Goal: Task Accomplishment & Management: Manage account settings

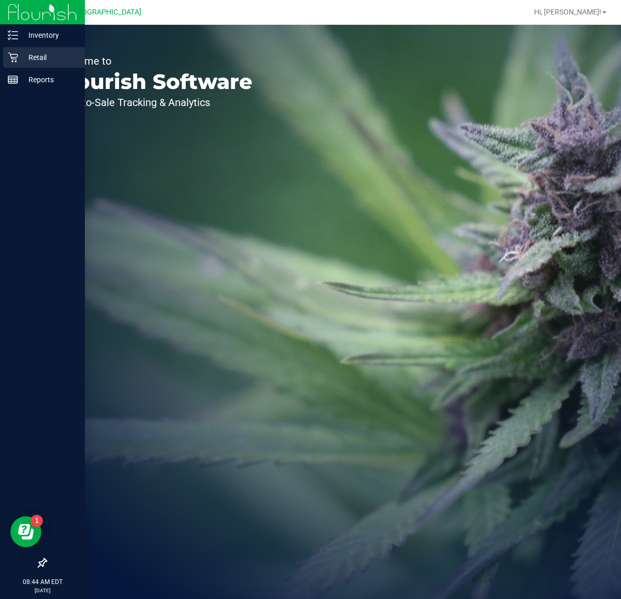
click at [33, 57] on p "Retail" at bounding box center [49, 57] width 62 height 12
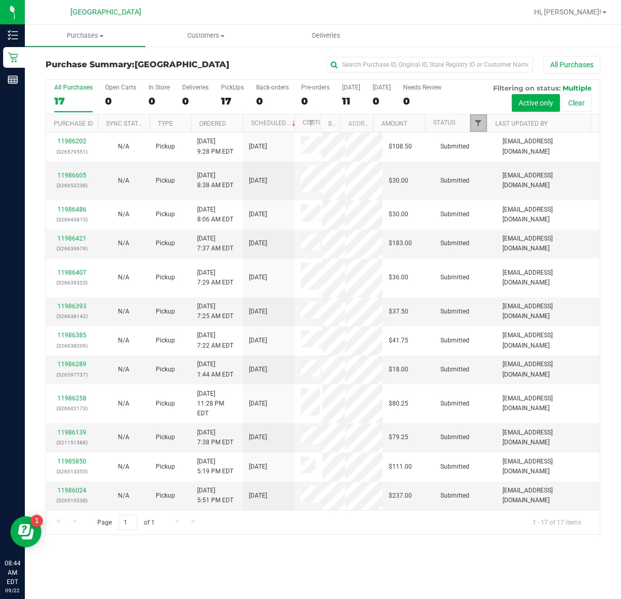
click at [479, 124] on span "Filter" at bounding box center [478, 123] width 8 height 8
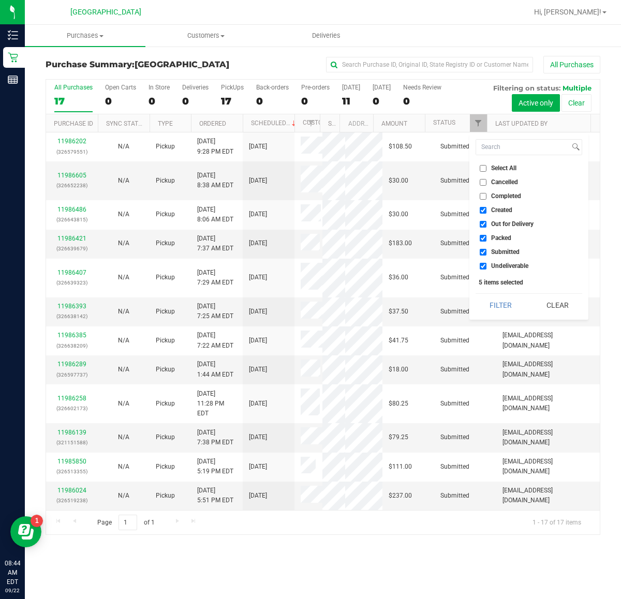
click at [481, 222] on input "Out for Delivery" at bounding box center [482, 224] width 7 height 7
checkbox input "false"
click at [484, 252] on input "Submitted" at bounding box center [482, 252] width 7 height 7
checkbox input "false"
click at [482, 235] on input "Packed" at bounding box center [482, 238] width 7 height 7
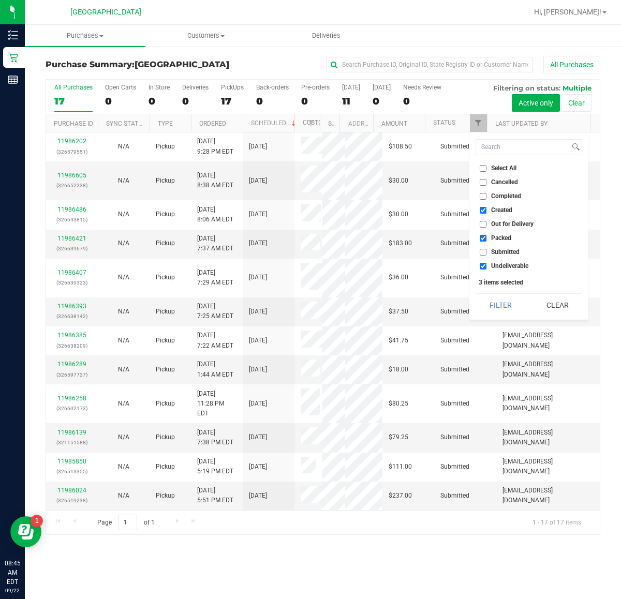
checkbox input "false"
click at [481, 250] on input "Submitted" at bounding box center [482, 252] width 7 height 7
checkbox input "true"
click at [482, 267] on input "Undeliverable" at bounding box center [482, 266] width 7 height 7
checkbox input "false"
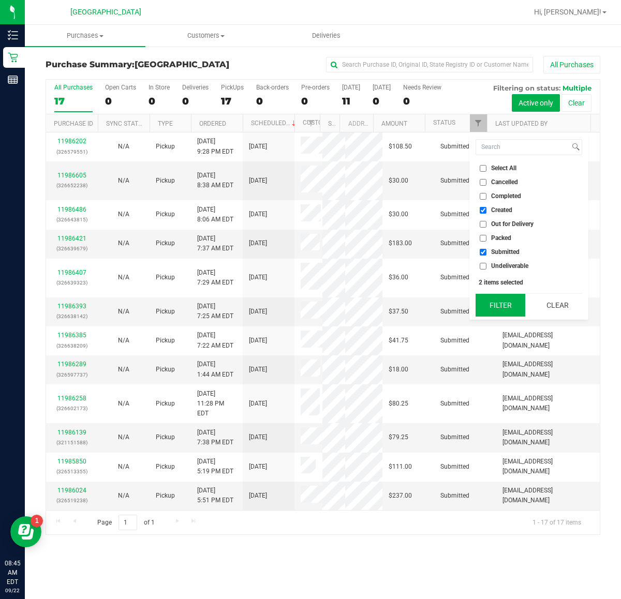
click at [495, 306] on button "Filter" at bounding box center [500, 305] width 50 height 23
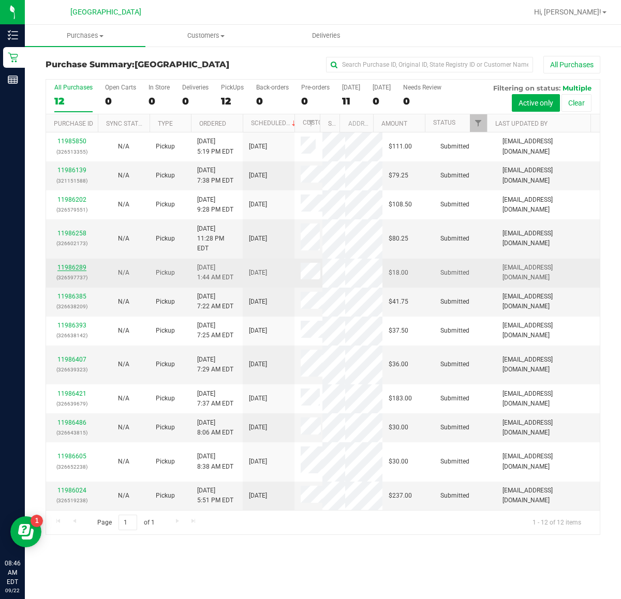
click at [78, 269] on link "11986289" at bounding box center [71, 267] width 29 height 7
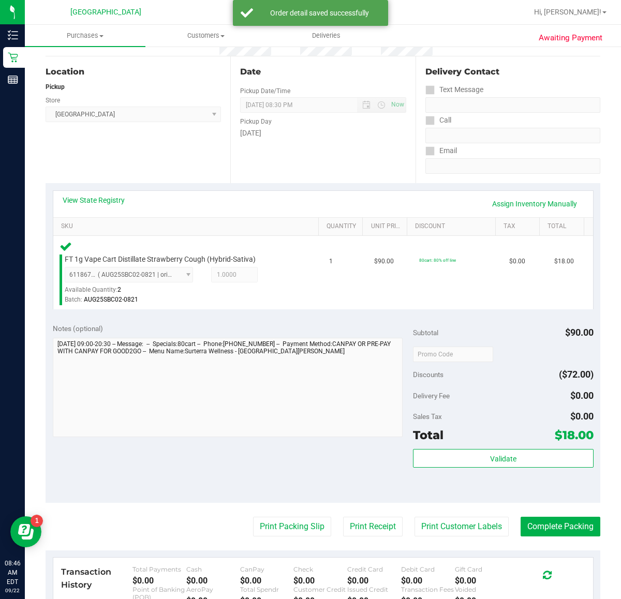
scroll to position [194, 0]
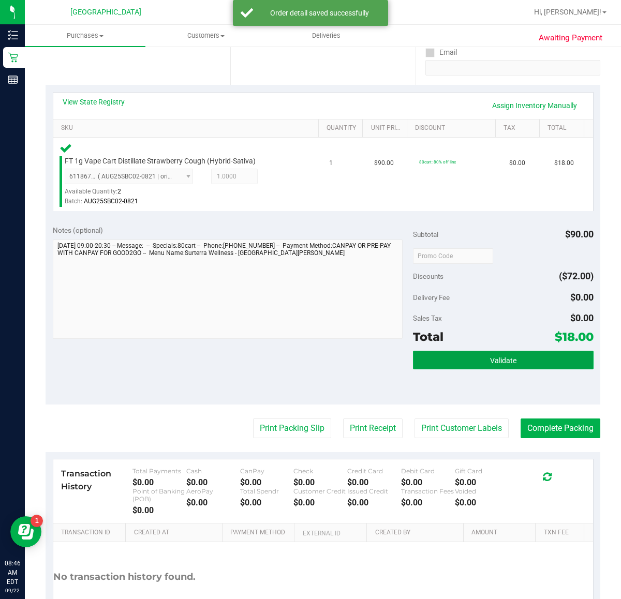
click at [490, 358] on span "Validate" at bounding box center [503, 360] width 26 height 8
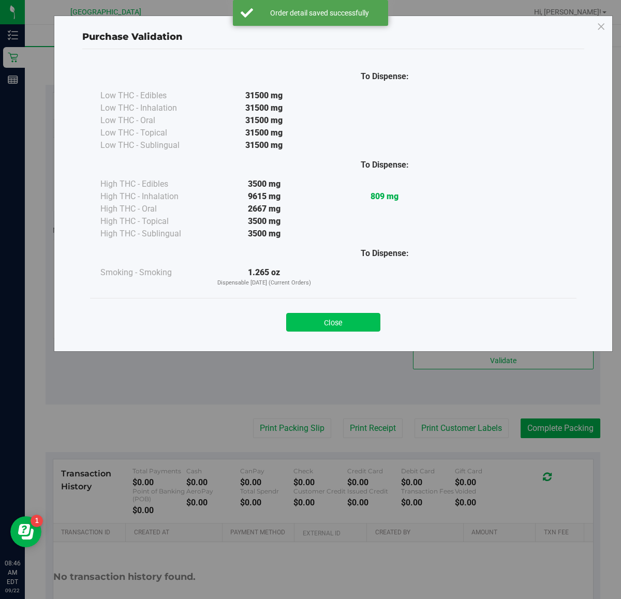
click at [350, 321] on button "Close" at bounding box center [333, 322] width 94 height 19
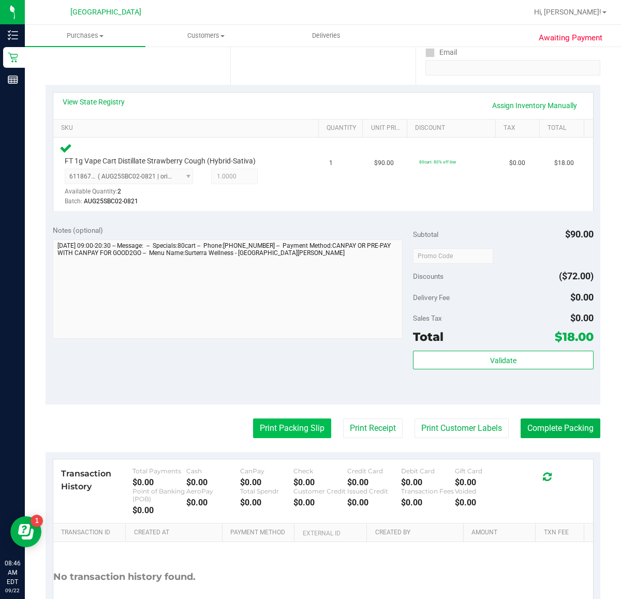
click at [287, 428] on button "Print Packing Slip" at bounding box center [292, 428] width 78 height 20
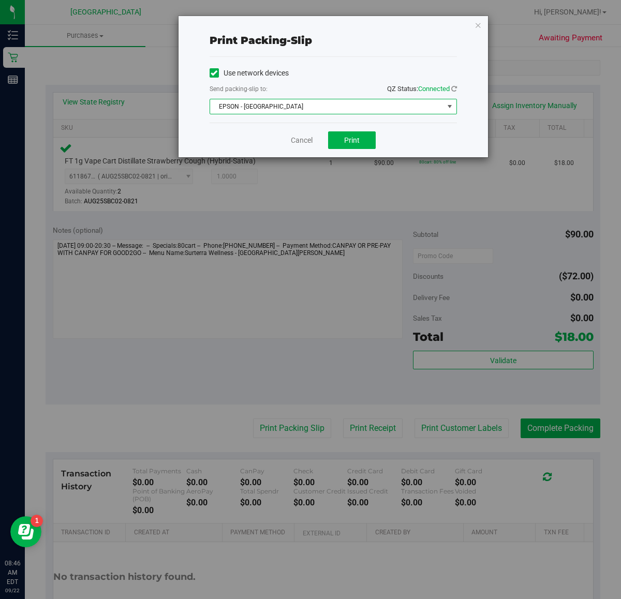
click at [345, 106] on span "EPSON - [GEOGRAPHIC_DATA]" at bounding box center [326, 106] width 233 height 14
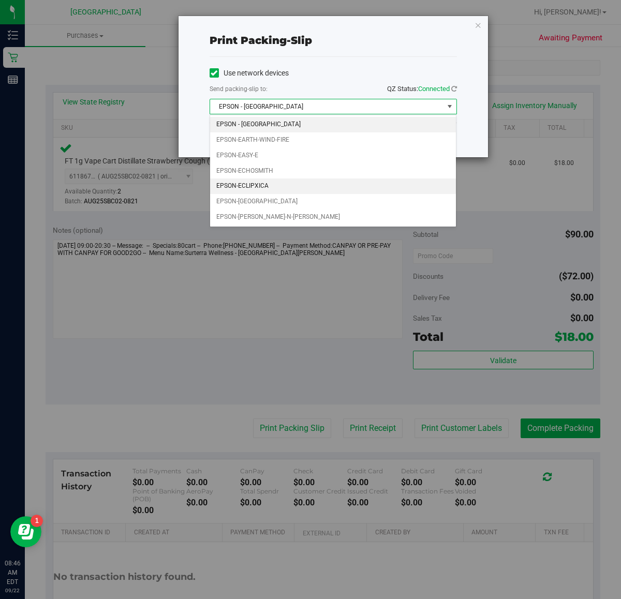
click at [259, 189] on li "EPSON-ECLIPXICA" at bounding box center [333, 186] width 246 height 16
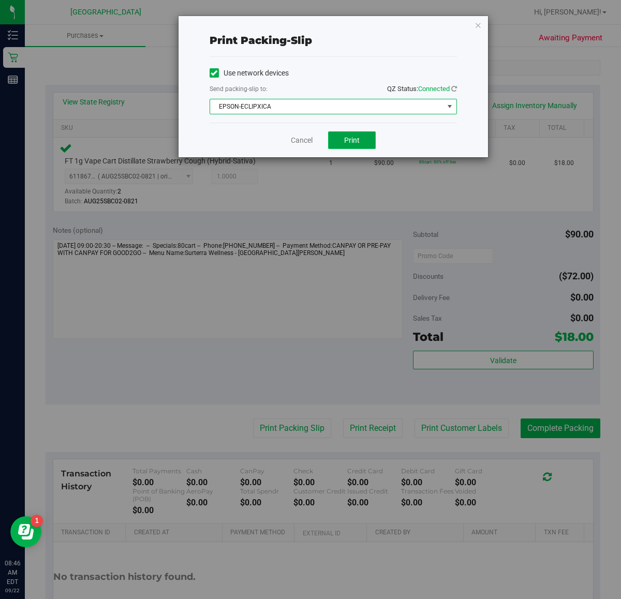
click at [358, 140] on span "Print" at bounding box center [352, 140] width 16 height 8
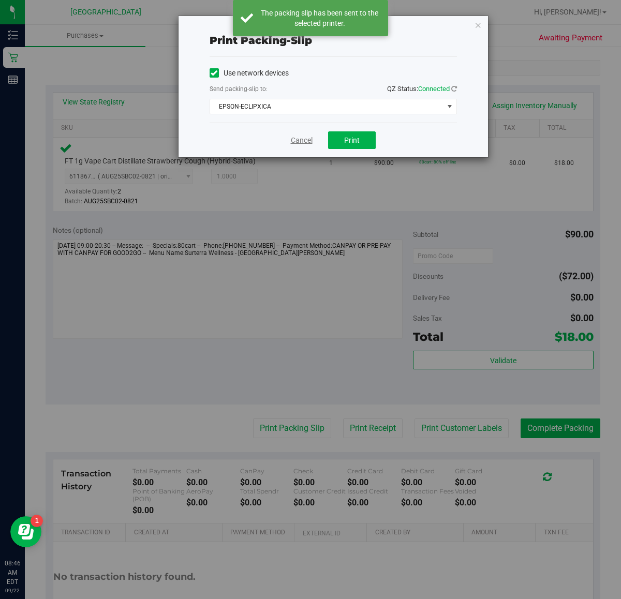
click at [303, 141] on link "Cancel" at bounding box center [302, 140] width 22 height 11
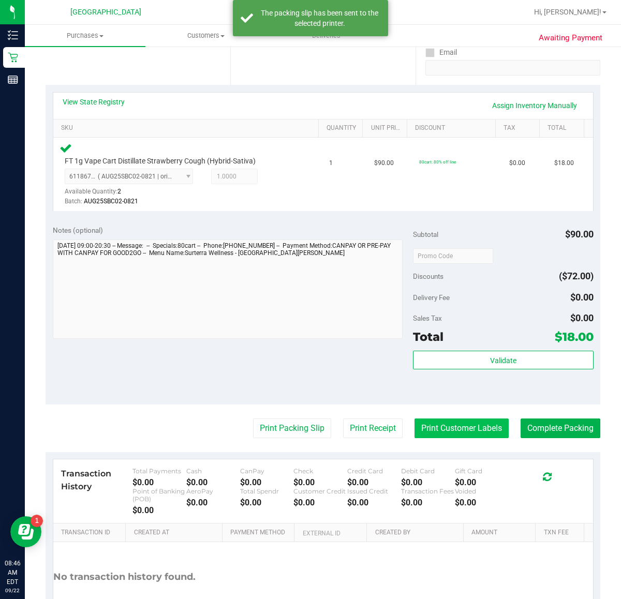
click at [433, 435] on button "Print Customer Labels" at bounding box center [461, 428] width 94 height 20
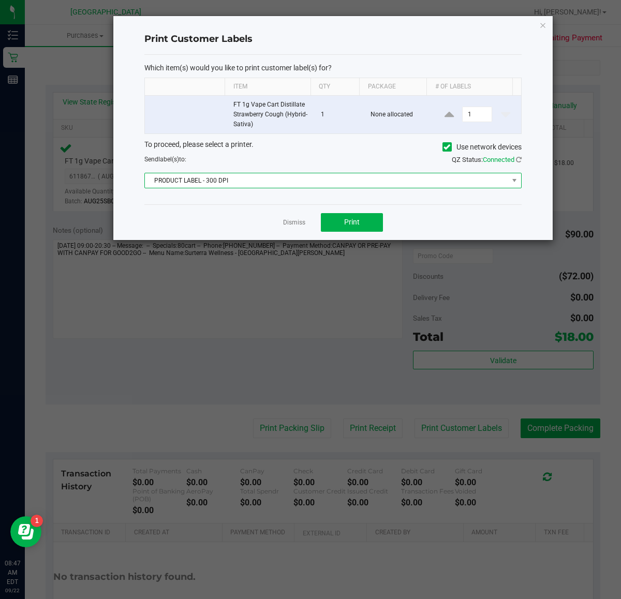
click at [379, 179] on span "PRODUCT LABEL - 300 DPI" at bounding box center [326, 180] width 363 height 14
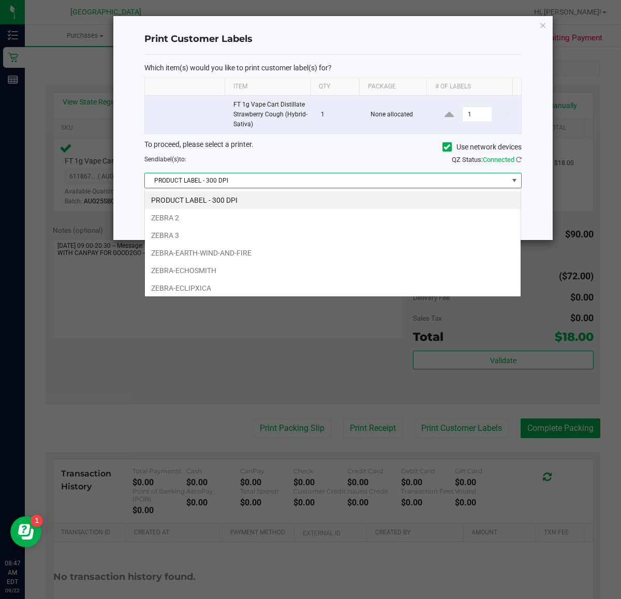
scroll to position [16, 376]
click at [205, 291] on li "ZEBRA-ECLIPXICA" at bounding box center [332, 288] width 375 height 18
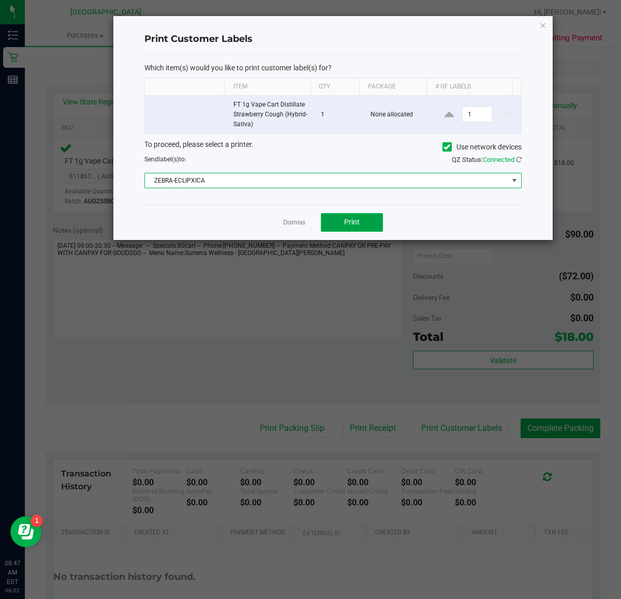
click at [361, 223] on button "Print" at bounding box center [352, 222] width 62 height 19
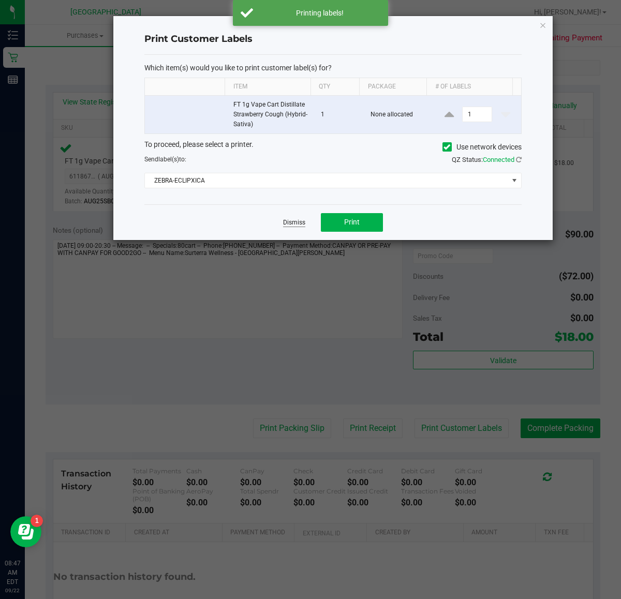
click at [292, 221] on link "Dismiss" at bounding box center [294, 222] width 22 height 9
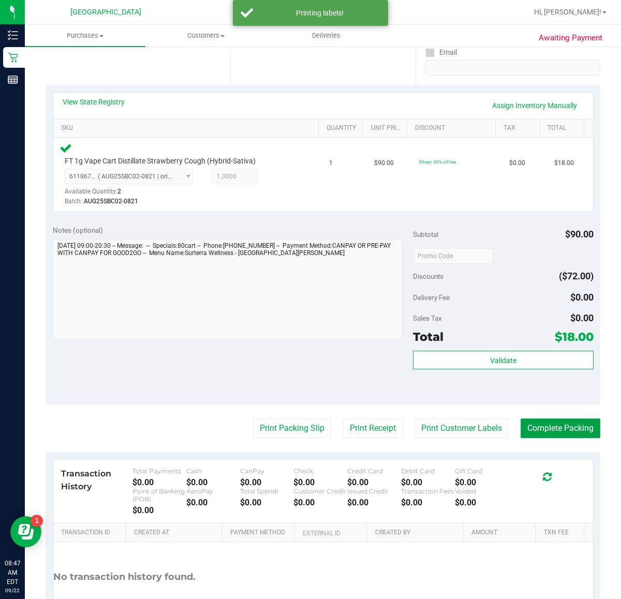
click at [530, 432] on button "Complete Packing" at bounding box center [560, 428] width 80 height 20
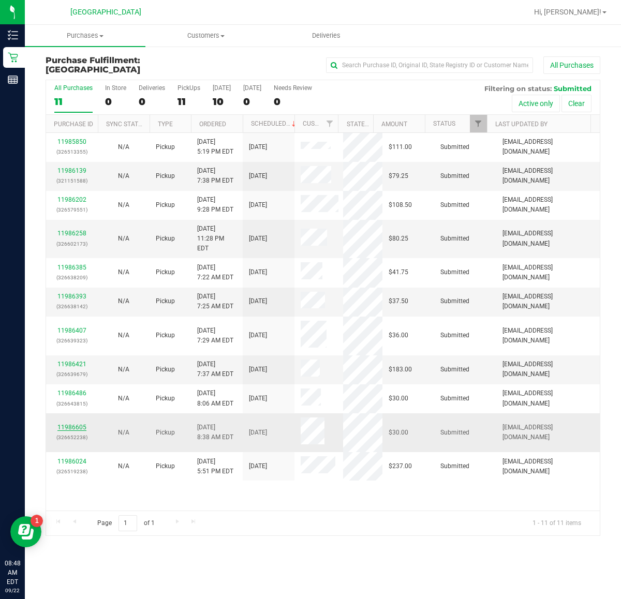
click at [79, 424] on link "11986605" at bounding box center [71, 427] width 29 height 7
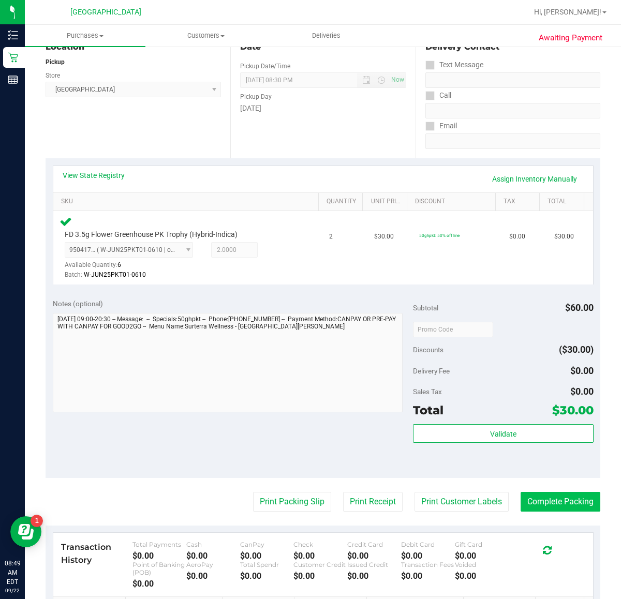
scroll to position [194, 0]
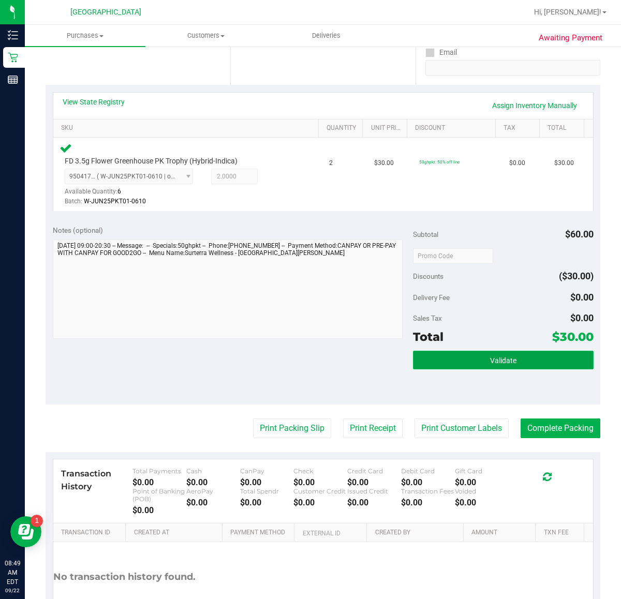
click at [502, 363] on span "Validate" at bounding box center [503, 360] width 26 height 8
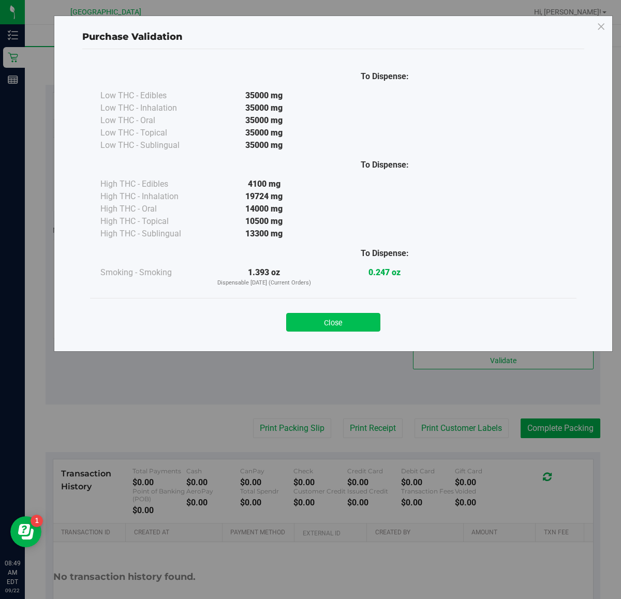
click at [359, 325] on button "Close" at bounding box center [333, 322] width 94 height 19
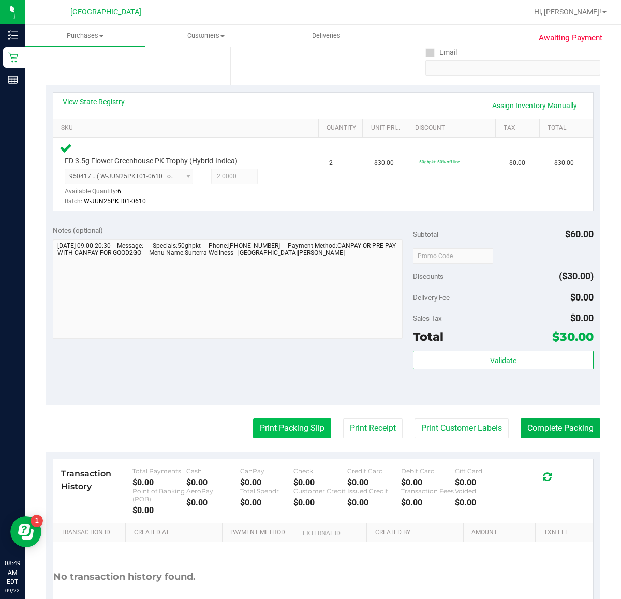
click at [290, 428] on button "Print Packing Slip" at bounding box center [292, 428] width 78 height 20
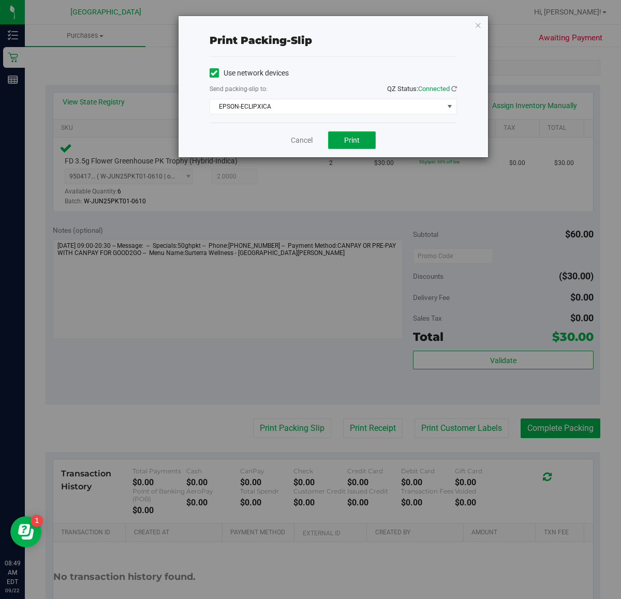
click at [357, 143] on span "Print" at bounding box center [352, 140] width 16 height 8
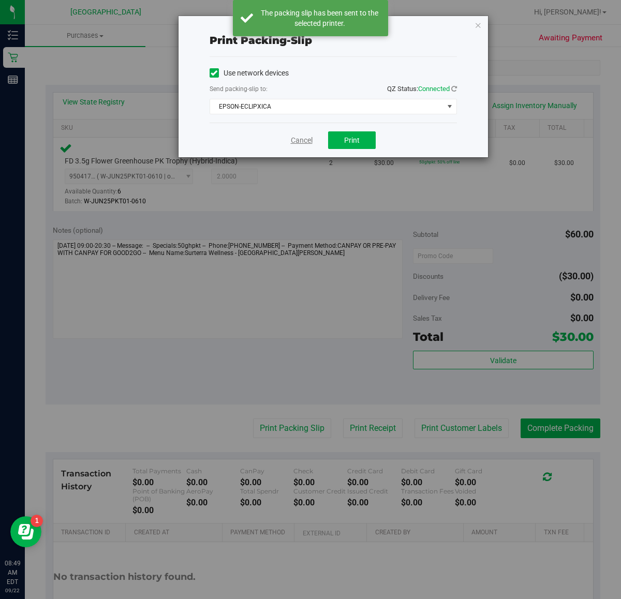
click at [296, 144] on link "Cancel" at bounding box center [302, 140] width 22 height 11
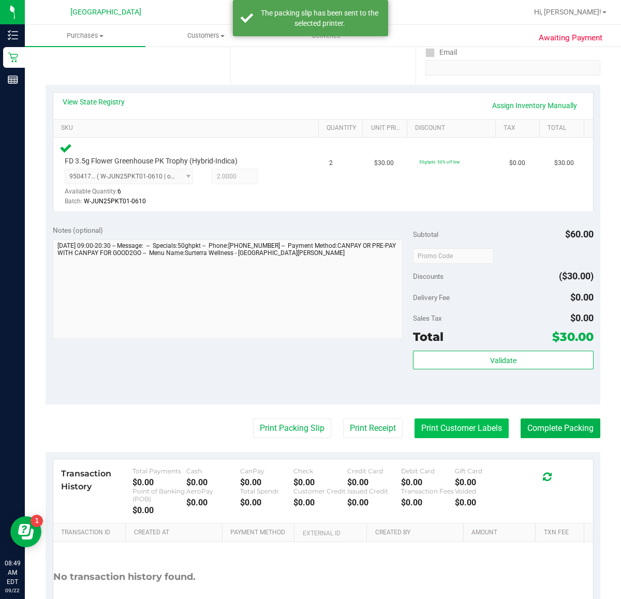
click at [449, 431] on button "Print Customer Labels" at bounding box center [461, 428] width 94 height 20
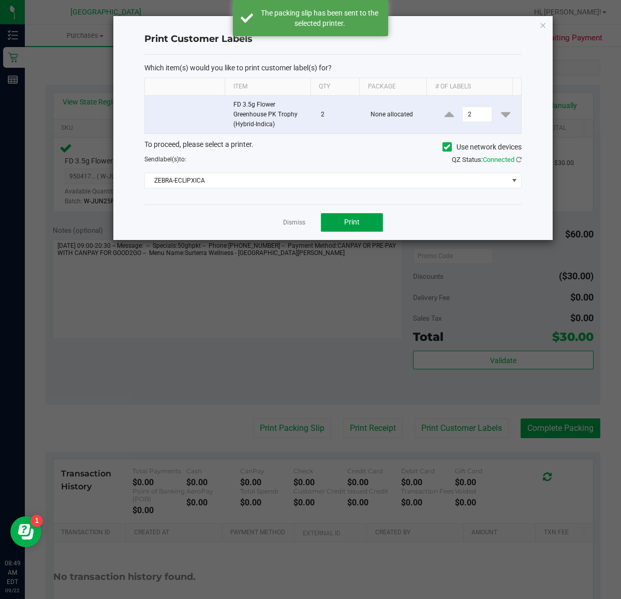
click at [362, 227] on button "Print" at bounding box center [352, 222] width 62 height 19
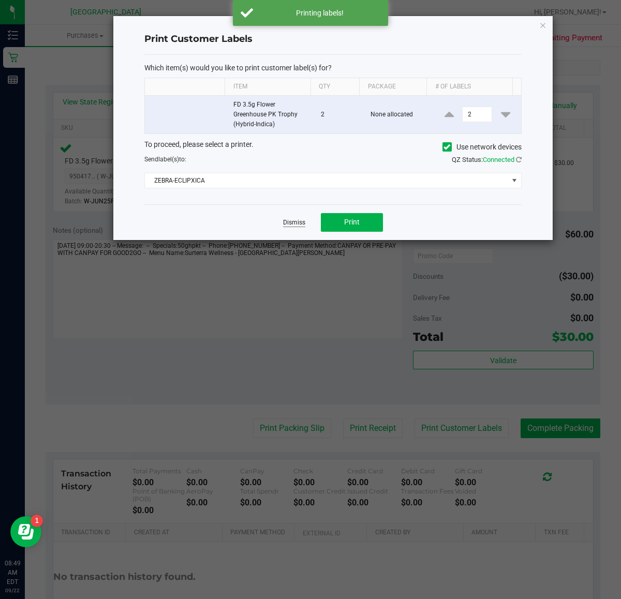
click at [298, 223] on link "Dismiss" at bounding box center [294, 222] width 22 height 9
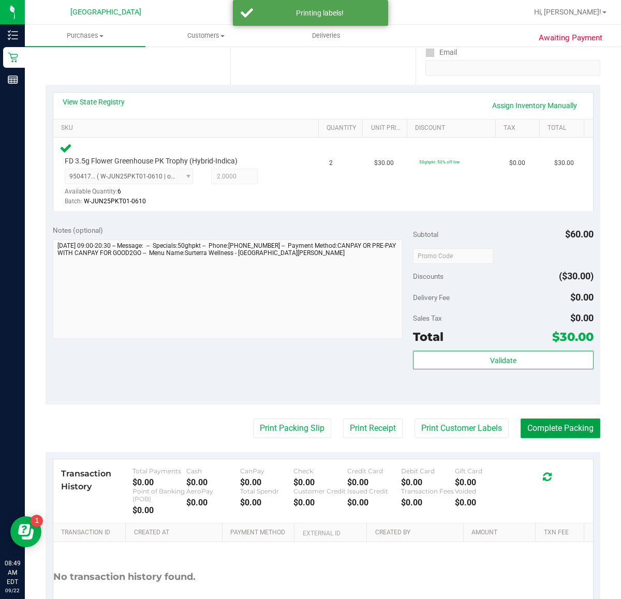
click at [526, 428] on button "Complete Packing" at bounding box center [560, 428] width 80 height 20
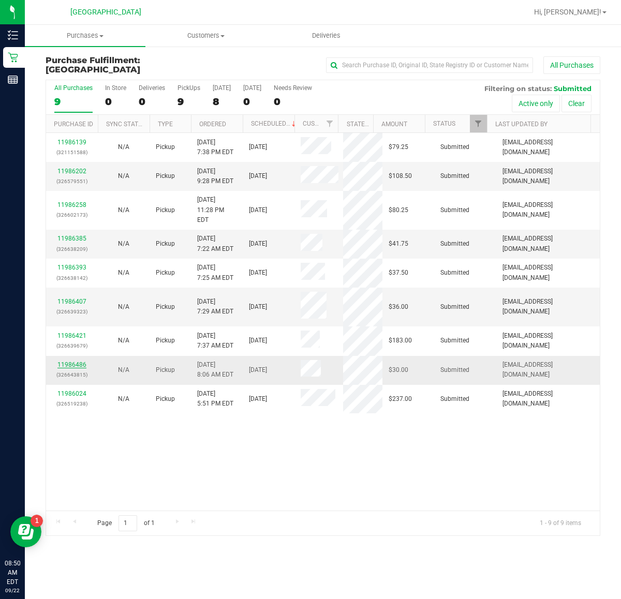
click at [72, 361] on link "11986486" at bounding box center [71, 364] width 29 height 7
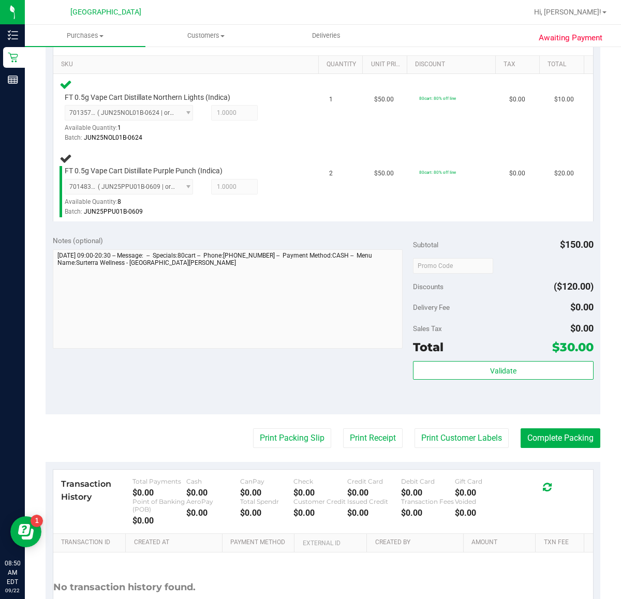
scroll to position [259, 0]
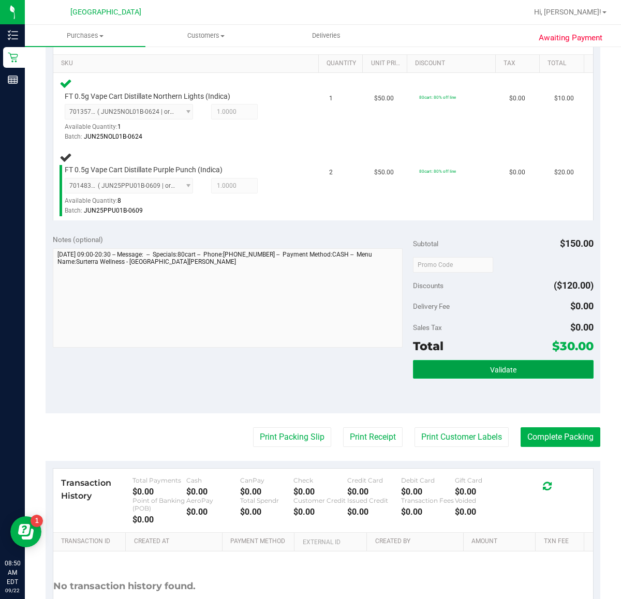
click at [470, 372] on button "Validate" at bounding box center [503, 369] width 180 height 19
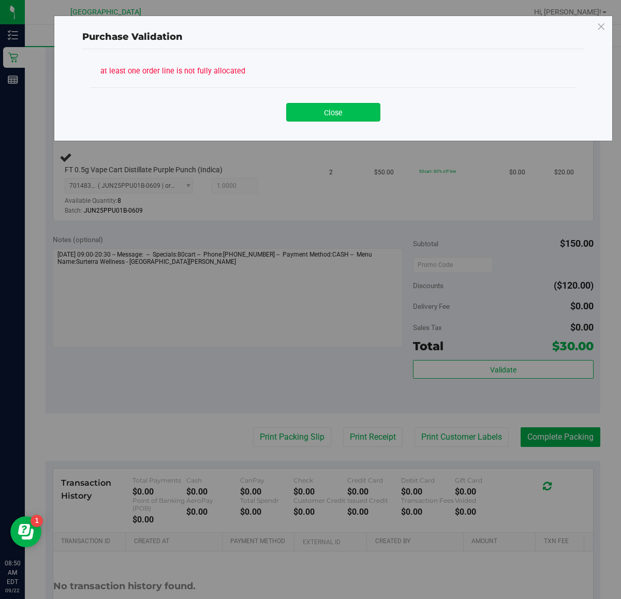
click at [355, 110] on button "Close" at bounding box center [333, 112] width 94 height 19
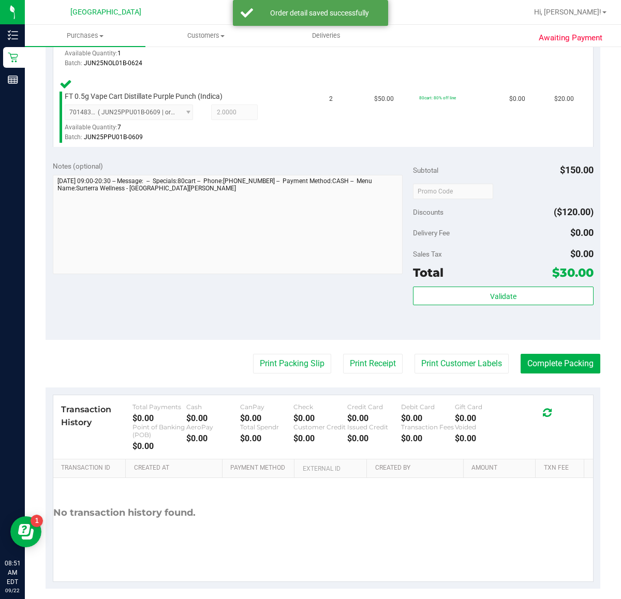
scroll to position [340, 0]
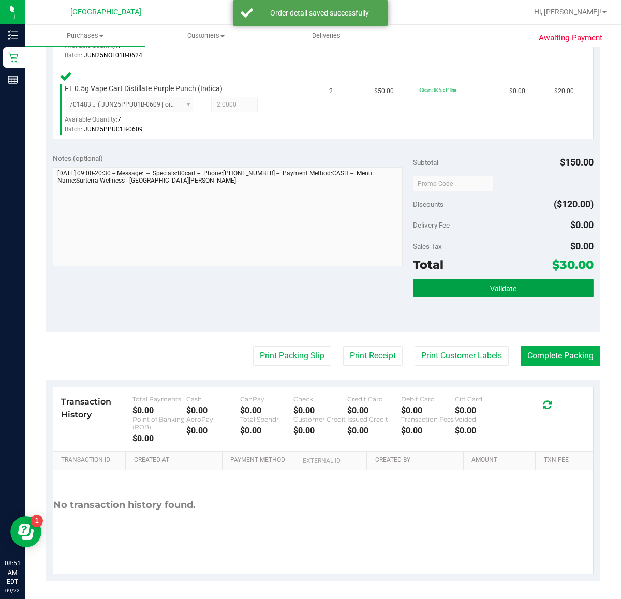
click at [448, 287] on button "Validate" at bounding box center [503, 288] width 180 height 19
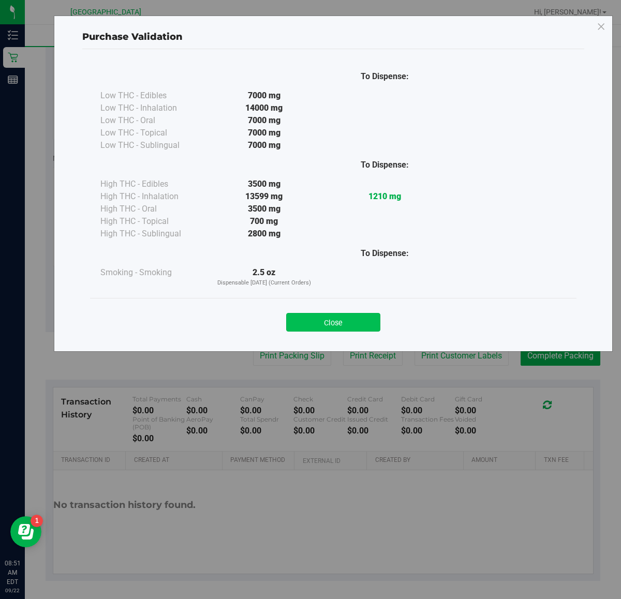
click at [310, 321] on button "Close" at bounding box center [333, 322] width 94 height 19
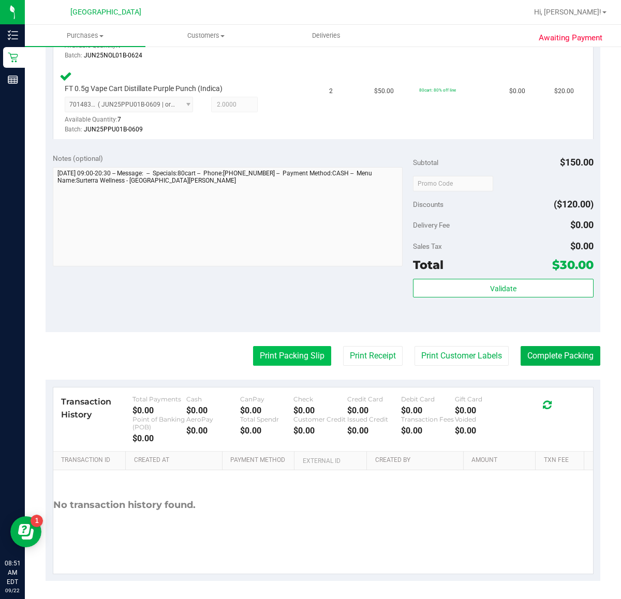
click at [290, 363] on button "Print Packing Slip" at bounding box center [292, 356] width 78 height 20
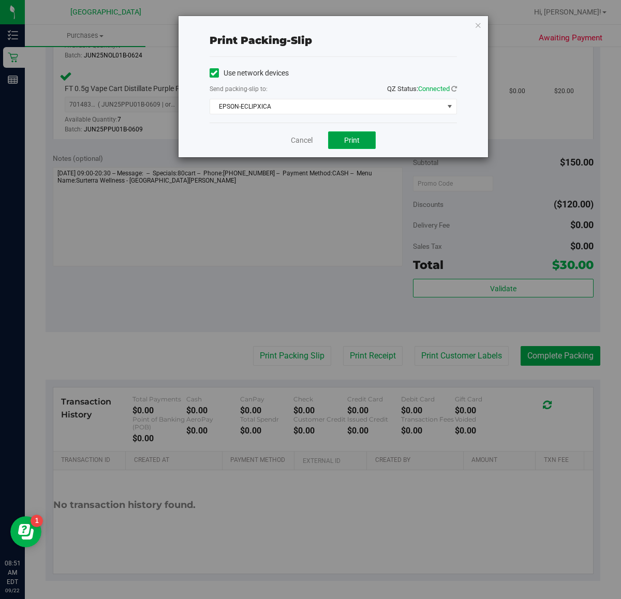
click at [345, 141] on span "Print" at bounding box center [352, 140] width 16 height 8
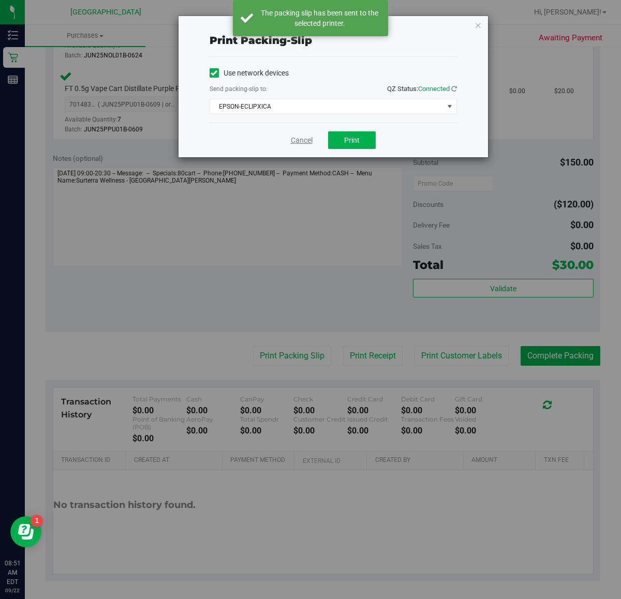
click at [299, 140] on link "Cancel" at bounding box center [302, 140] width 22 height 11
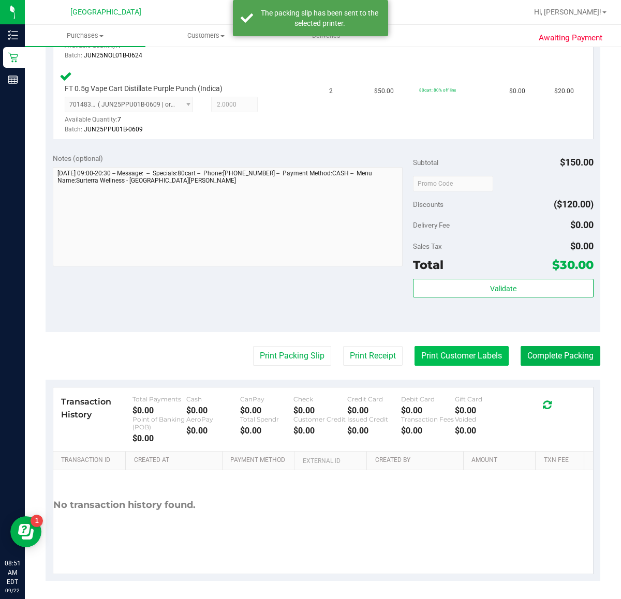
click at [433, 355] on button "Print Customer Labels" at bounding box center [461, 356] width 94 height 20
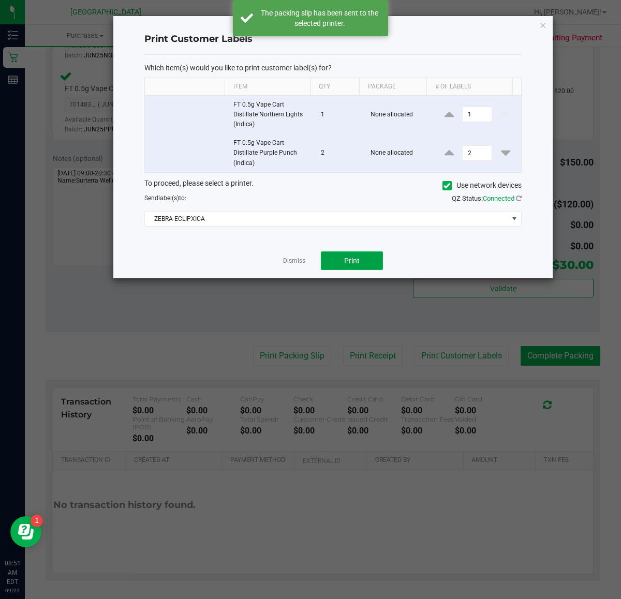
click at [355, 260] on span "Print" at bounding box center [352, 261] width 16 height 8
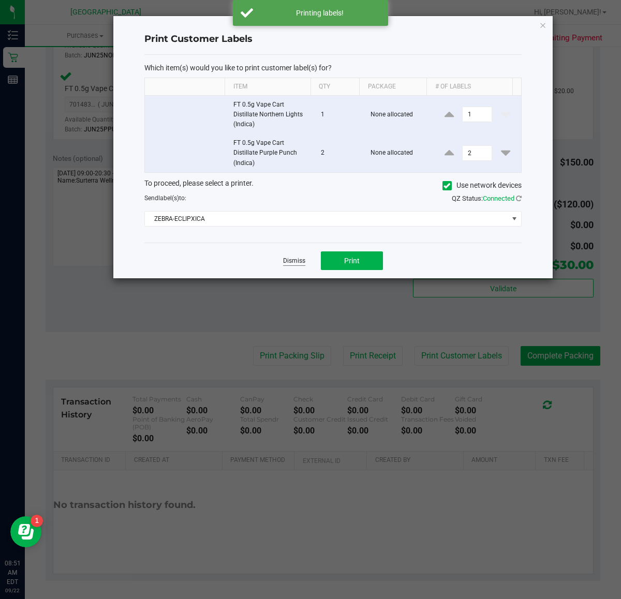
click at [293, 261] on link "Dismiss" at bounding box center [294, 261] width 22 height 9
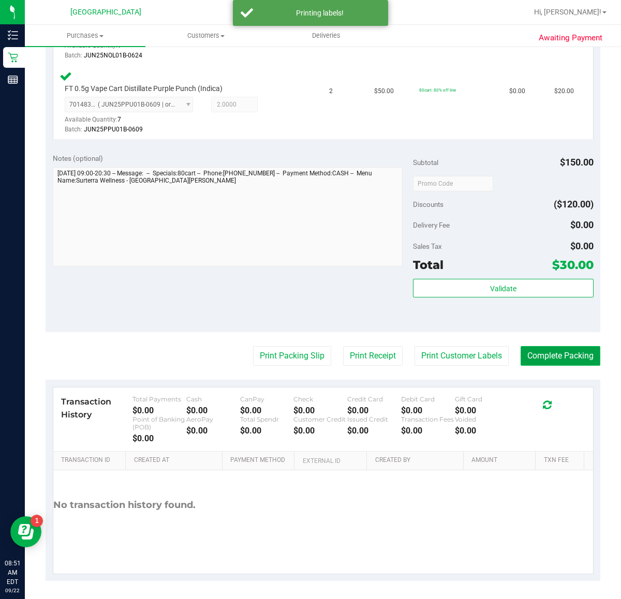
click at [538, 352] on button "Complete Packing" at bounding box center [560, 356] width 80 height 20
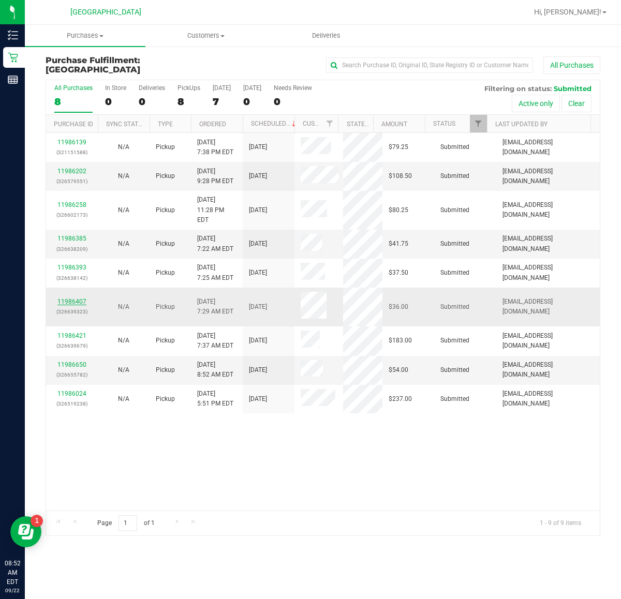
click at [70, 298] on link "11986407" at bounding box center [71, 301] width 29 height 7
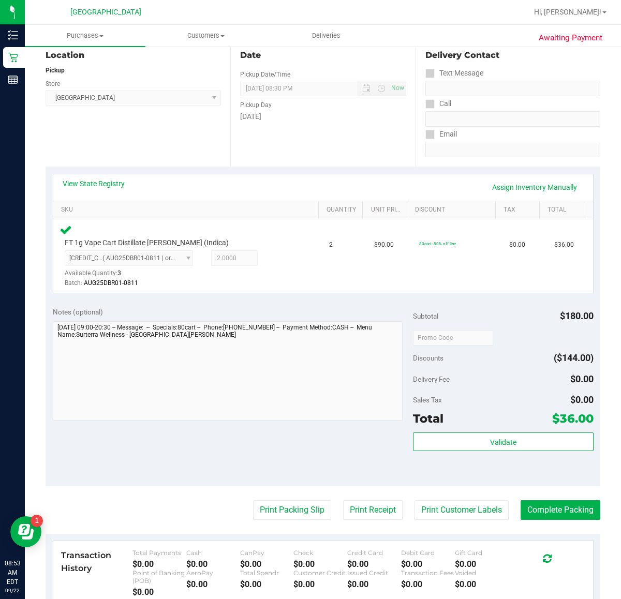
scroll to position [129, 0]
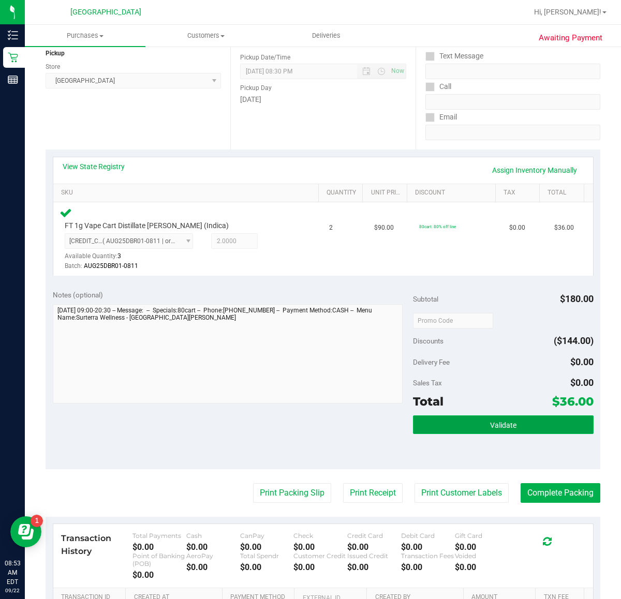
click at [458, 425] on button "Validate" at bounding box center [503, 424] width 180 height 19
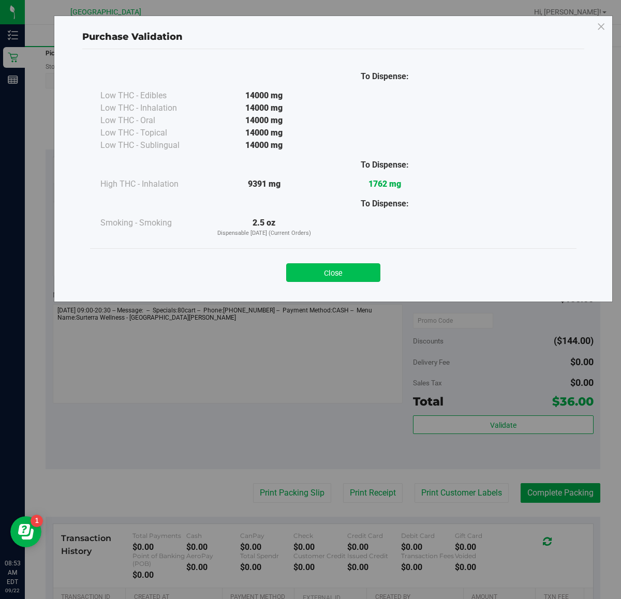
click at [347, 272] on button "Close" at bounding box center [333, 272] width 94 height 19
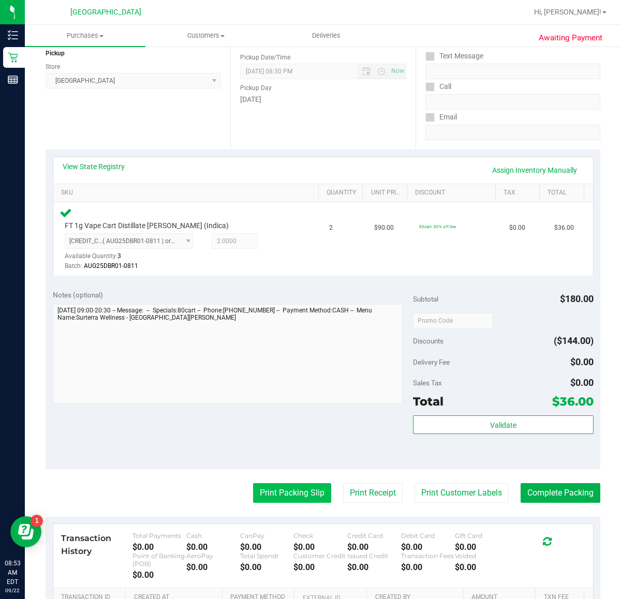
click at [258, 492] on button "Print Packing Slip" at bounding box center [292, 493] width 78 height 20
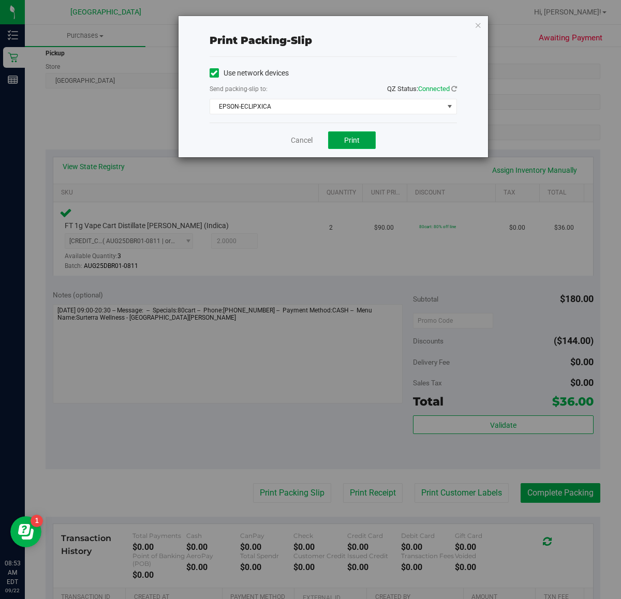
click at [360, 136] on button "Print" at bounding box center [352, 140] width 48 height 18
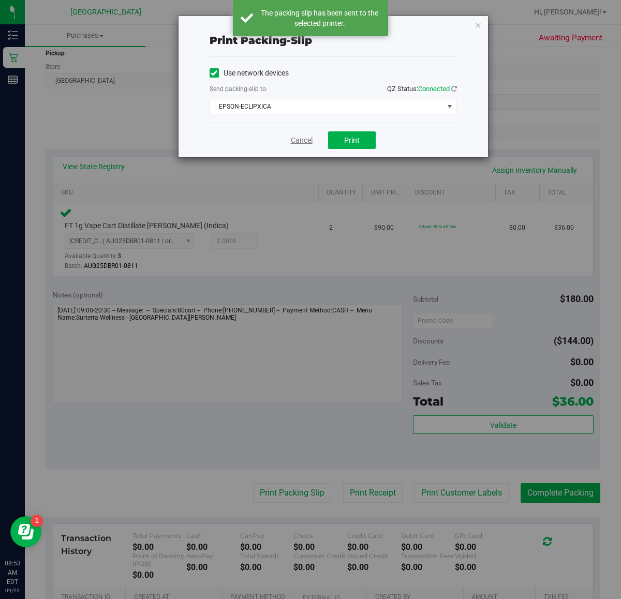
click at [296, 141] on link "Cancel" at bounding box center [302, 140] width 22 height 11
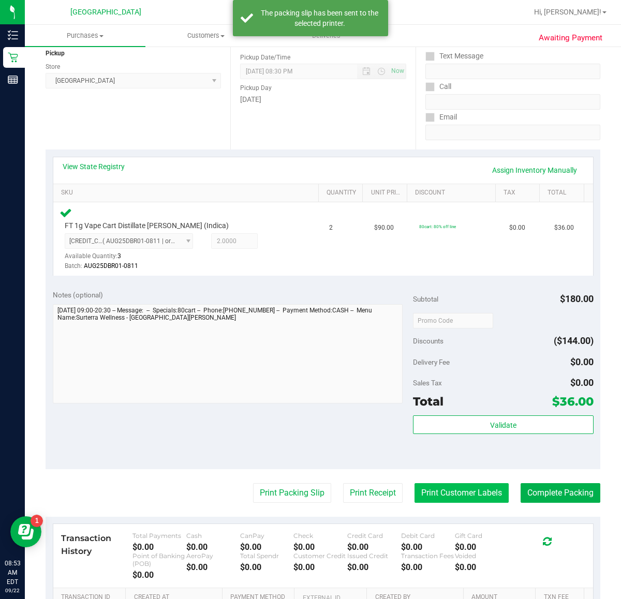
click at [445, 499] on button "Print Customer Labels" at bounding box center [461, 493] width 94 height 20
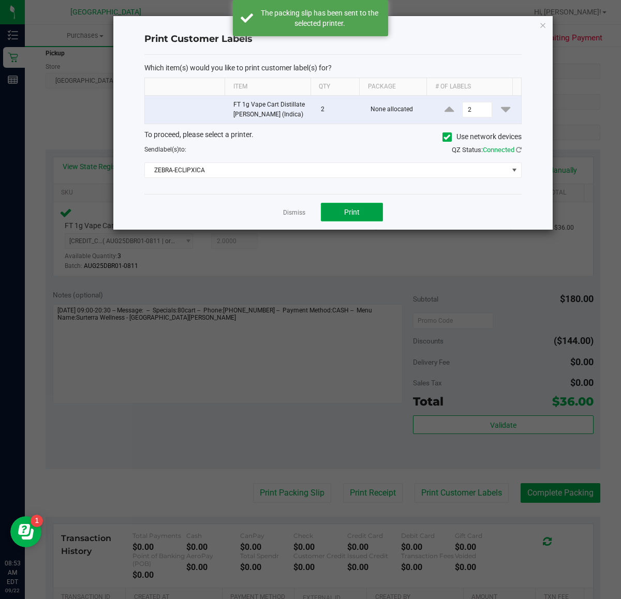
click at [371, 213] on button "Print" at bounding box center [352, 212] width 62 height 19
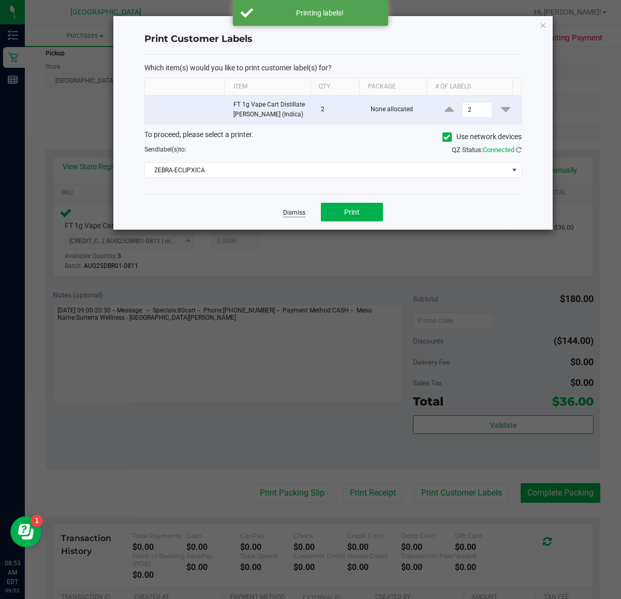
click at [298, 213] on link "Dismiss" at bounding box center [294, 212] width 22 height 9
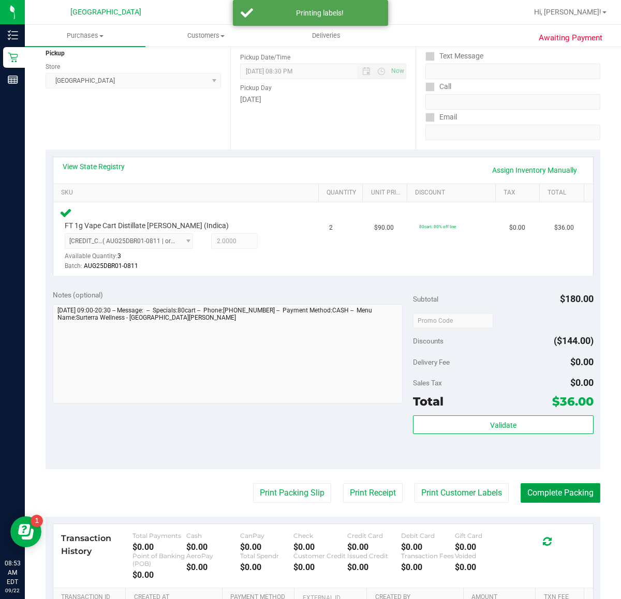
click at [575, 493] on button "Complete Packing" at bounding box center [560, 493] width 80 height 20
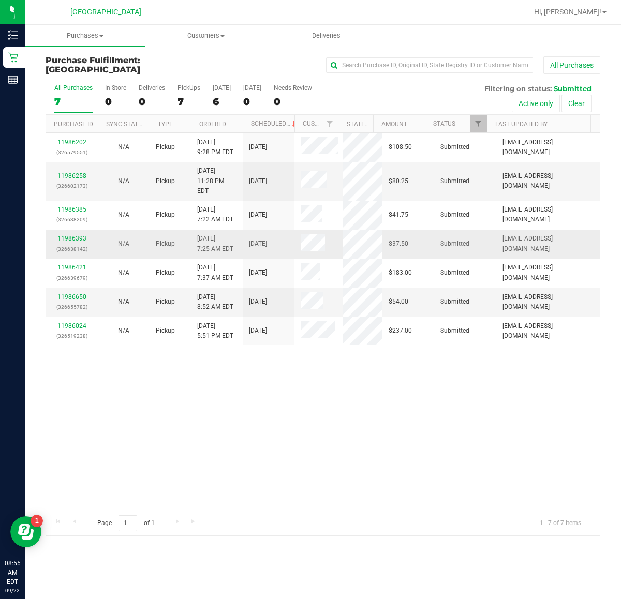
click at [81, 235] on link "11986393" at bounding box center [71, 238] width 29 height 7
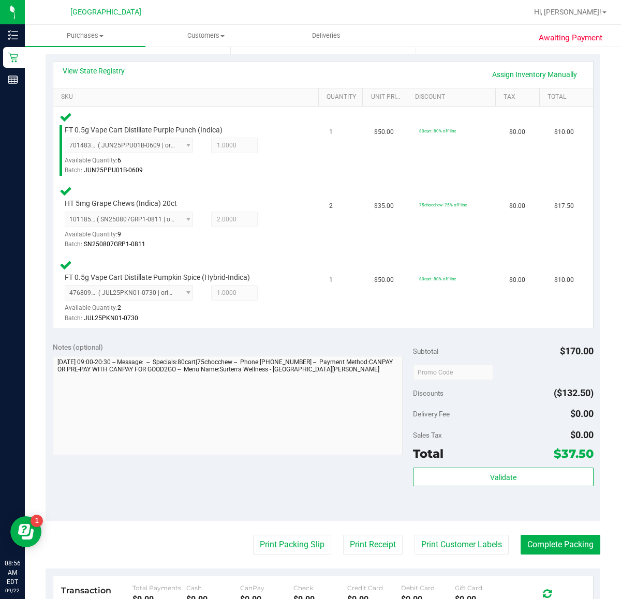
scroll to position [323, 0]
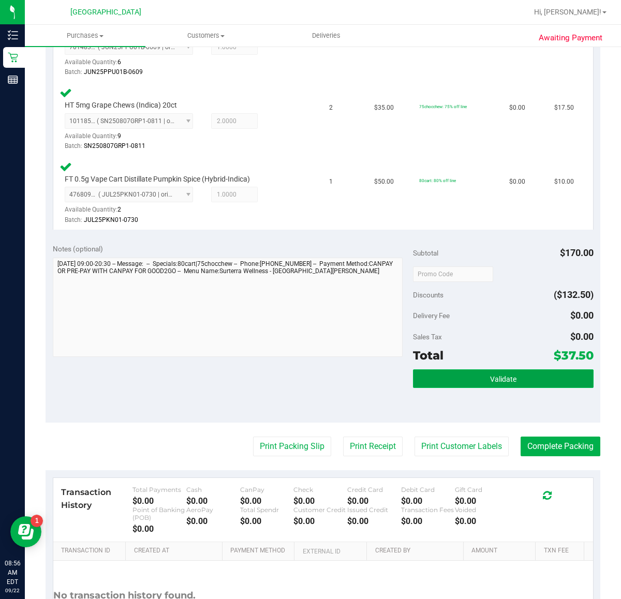
click at [490, 379] on span "Validate" at bounding box center [503, 379] width 26 height 8
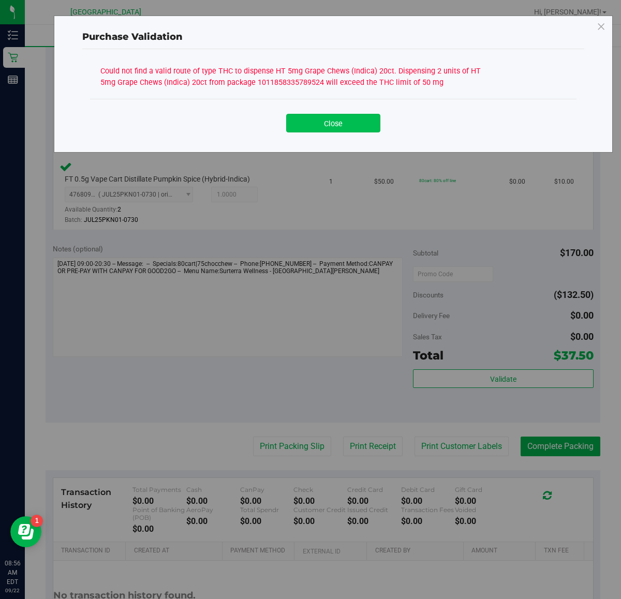
click at [340, 126] on button "Close" at bounding box center [333, 123] width 94 height 19
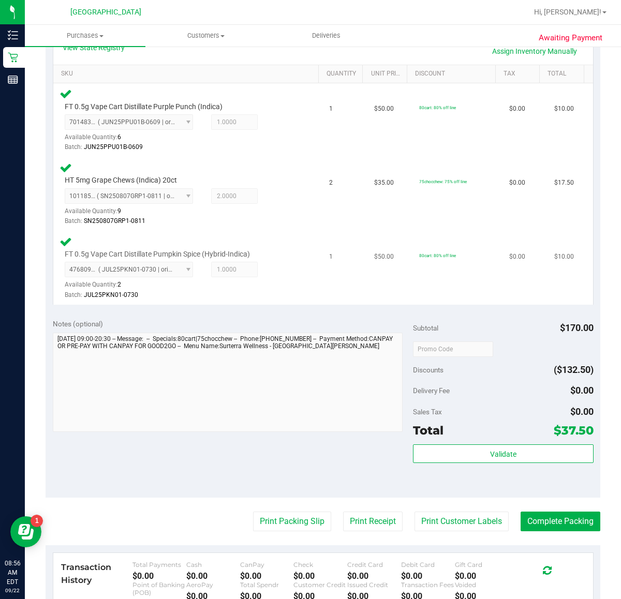
scroll to position [129, 0]
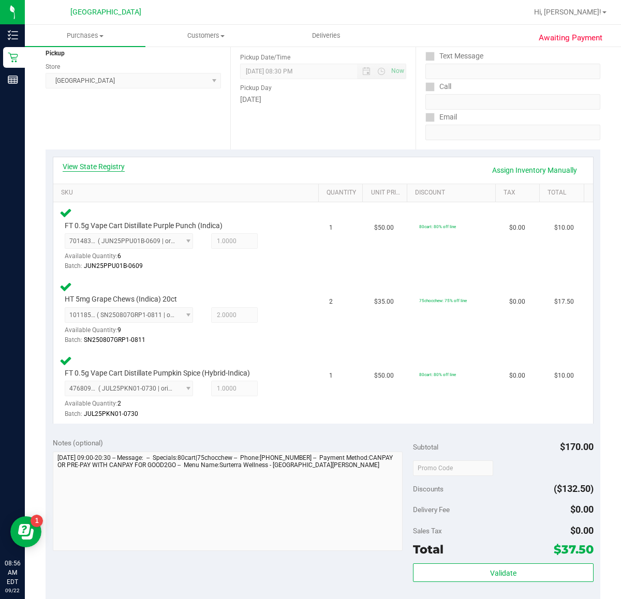
click at [114, 163] on link "View State Registry" at bounding box center [94, 166] width 62 height 10
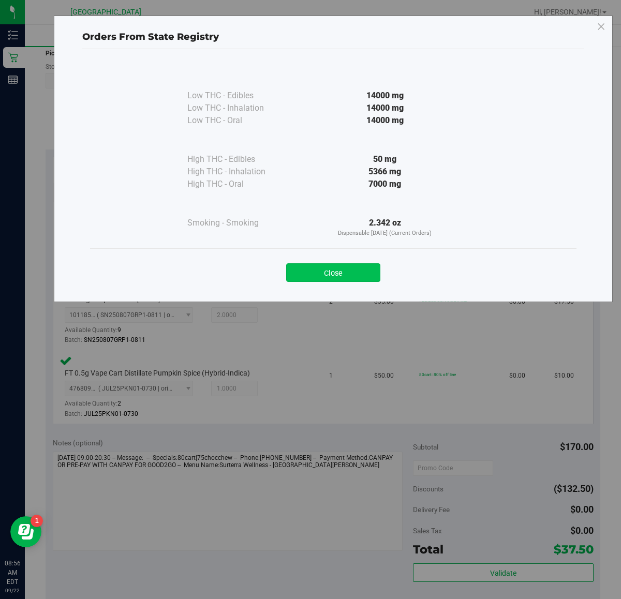
click at [337, 266] on button "Close" at bounding box center [333, 272] width 94 height 19
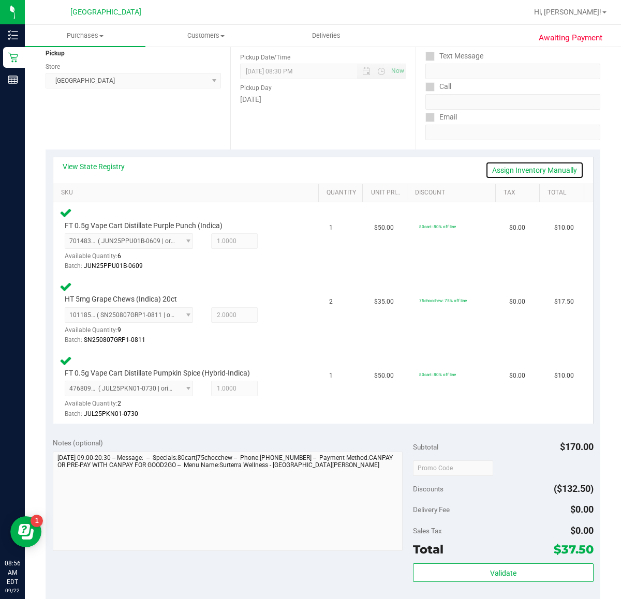
click at [552, 172] on link "Assign Inventory Manually" at bounding box center [534, 170] width 98 height 18
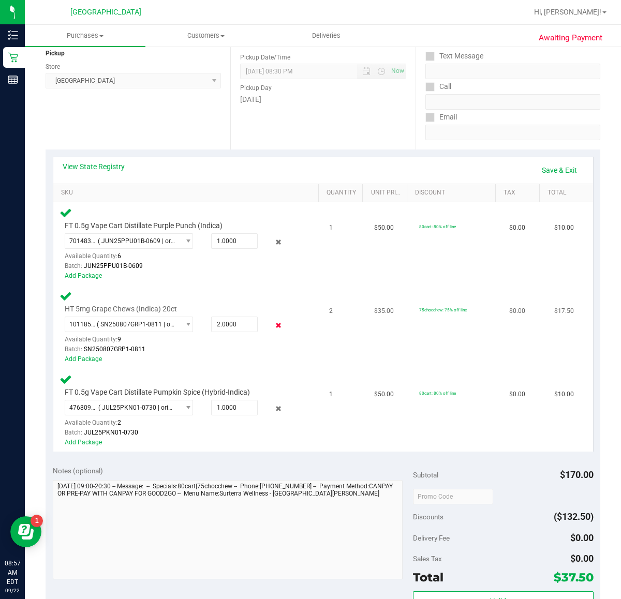
click at [273, 322] on icon at bounding box center [278, 326] width 11 height 12
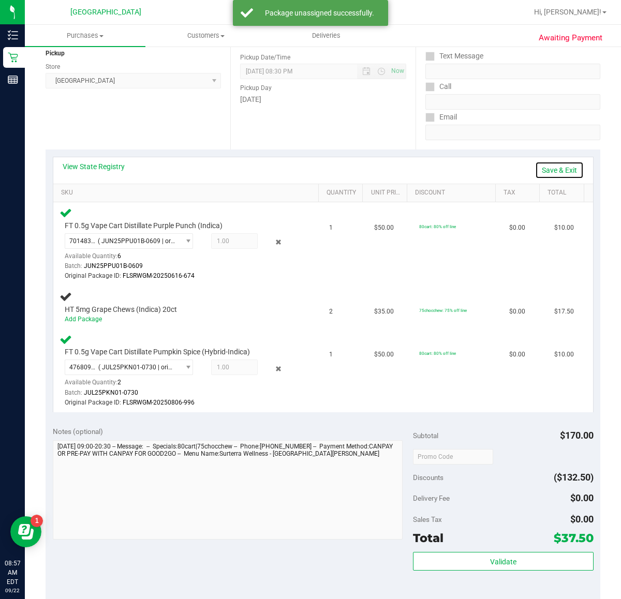
click at [551, 169] on link "Save & Exit" at bounding box center [559, 170] width 49 height 18
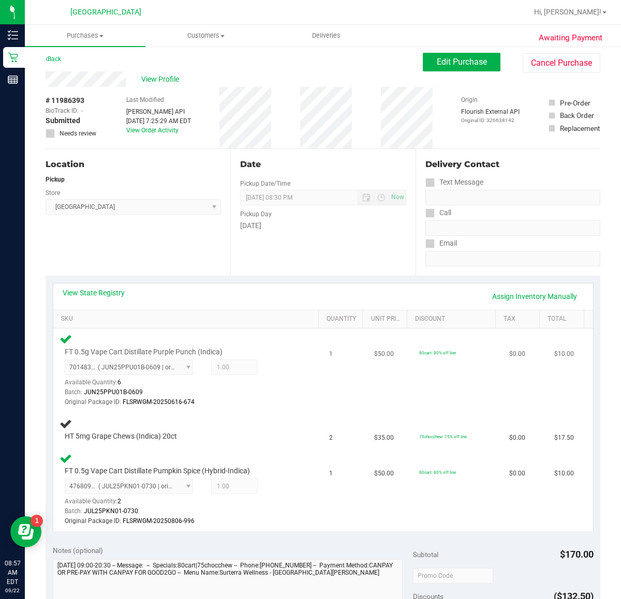
scroll to position [0, 0]
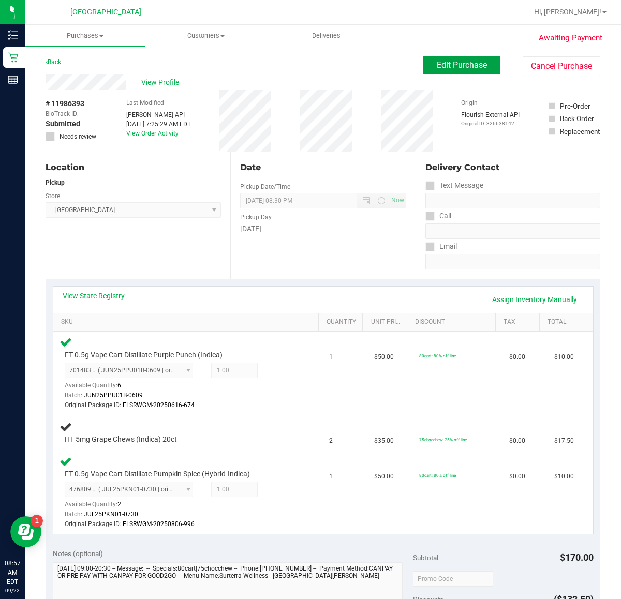
click at [466, 65] on span "Edit Purchase" at bounding box center [461, 65] width 50 height 10
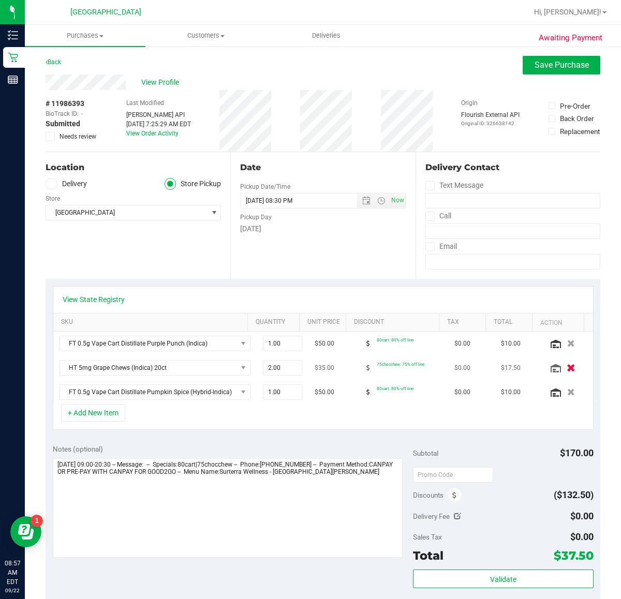
click at [566, 370] on icon "button" at bounding box center [570, 368] width 9 height 8
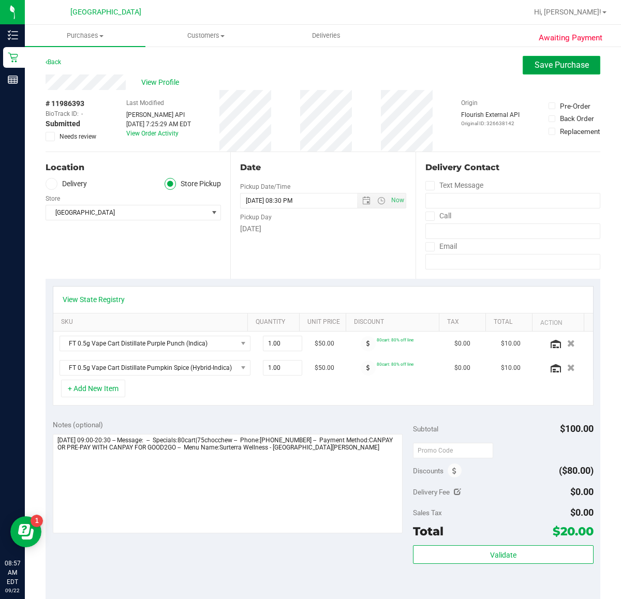
click at [546, 63] on span "Save Purchase" at bounding box center [561, 65] width 54 height 10
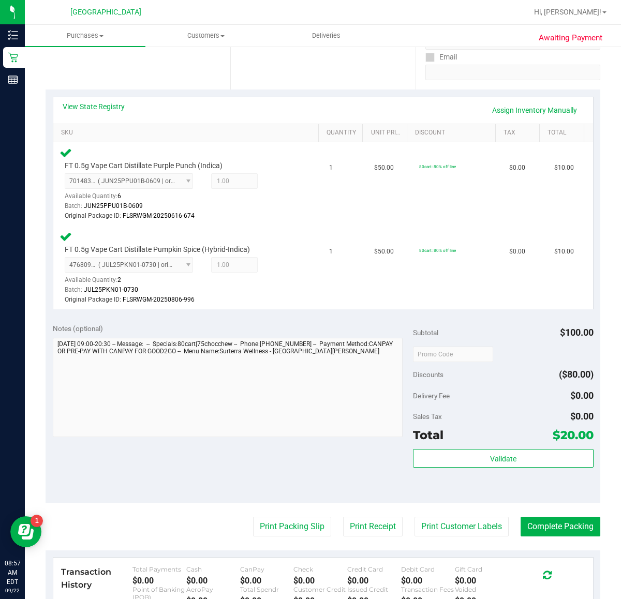
scroll to position [194, 0]
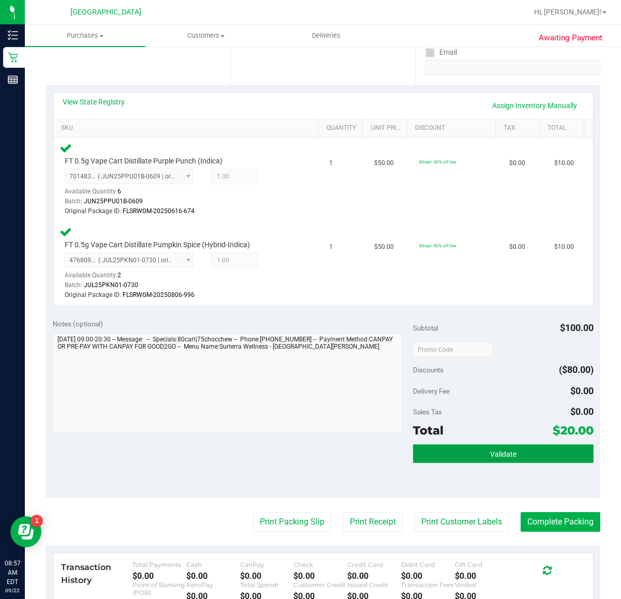
click at [492, 461] on button "Validate" at bounding box center [503, 453] width 180 height 19
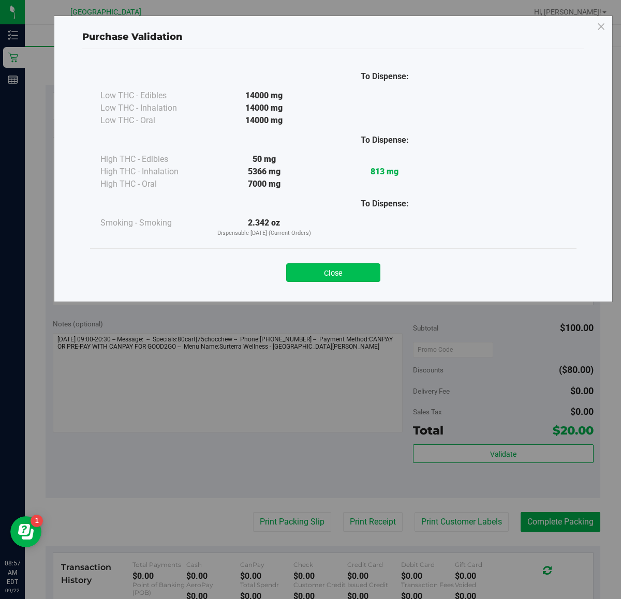
click at [341, 275] on button "Close" at bounding box center [333, 272] width 94 height 19
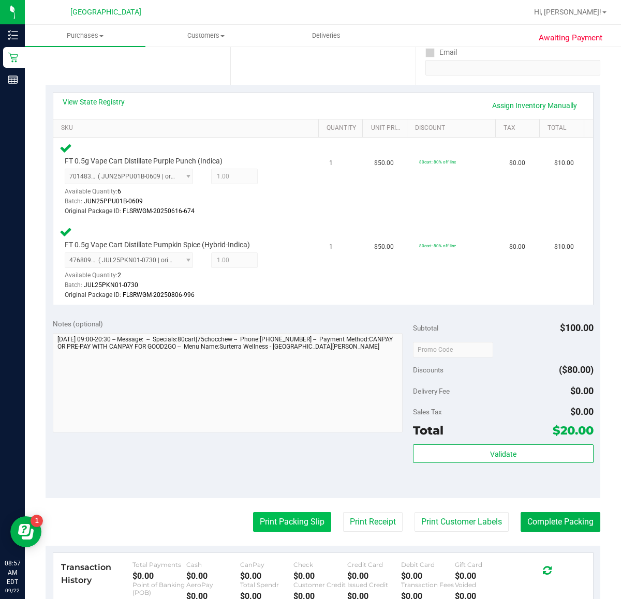
click at [277, 521] on button "Print Packing Slip" at bounding box center [292, 522] width 78 height 20
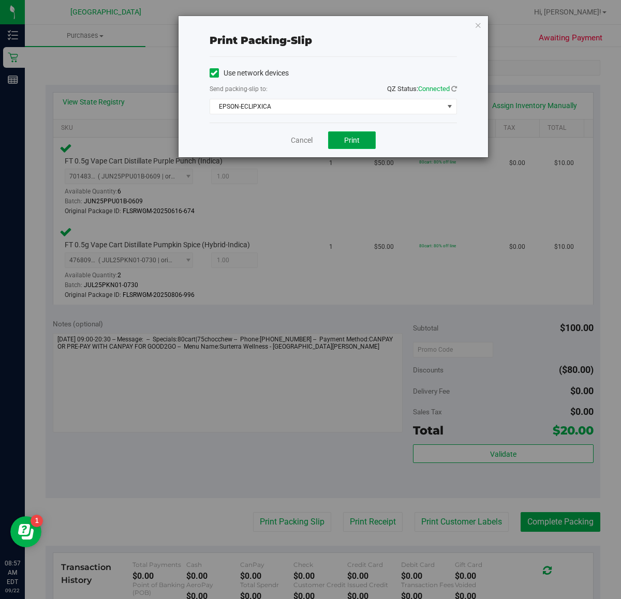
click at [358, 144] on span "Print" at bounding box center [352, 140] width 16 height 8
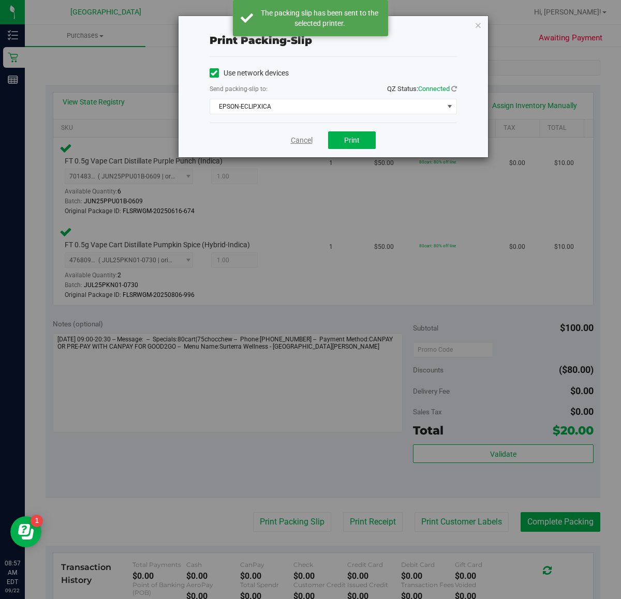
click at [298, 142] on link "Cancel" at bounding box center [302, 140] width 22 height 11
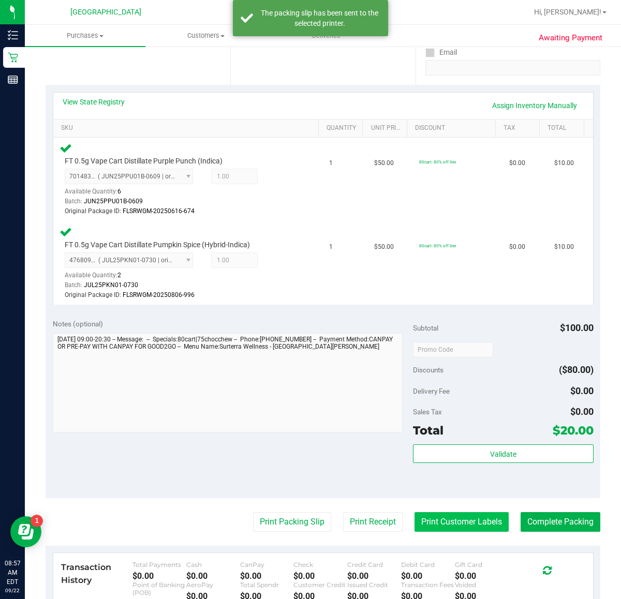
click at [417, 526] on button "Print Customer Labels" at bounding box center [461, 522] width 94 height 20
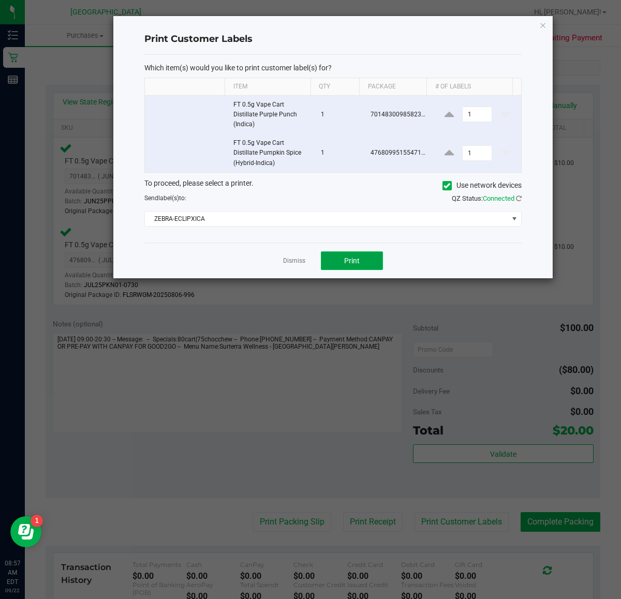
click at [362, 258] on button "Print" at bounding box center [352, 260] width 62 height 19
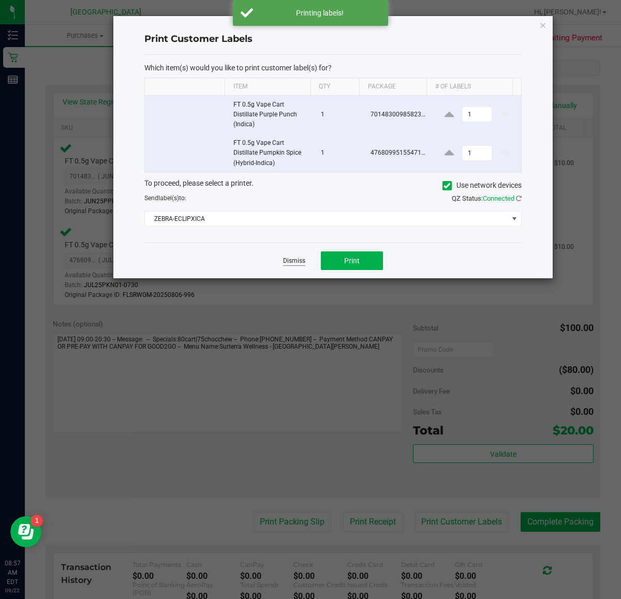
click at [294, 262] on link "Dismiss" at bounding box center [294, 261] width 22 height 9
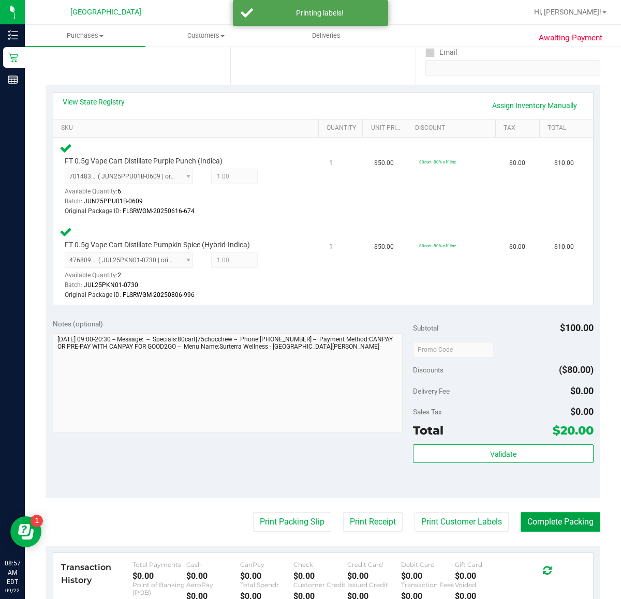
click at [529, 529] on button "Complete Packing" at bounding box center [560, 522] width 80 height 20
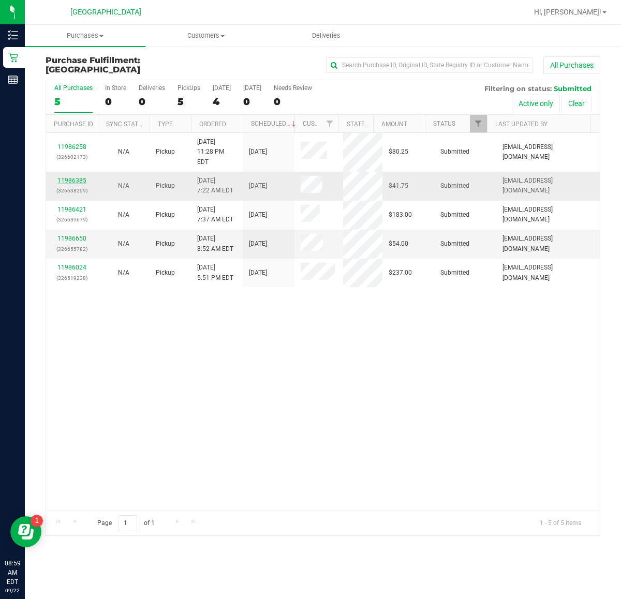
click at [74, 177] on link "11986385" at bounding box center [71, 180] width 29 height 7
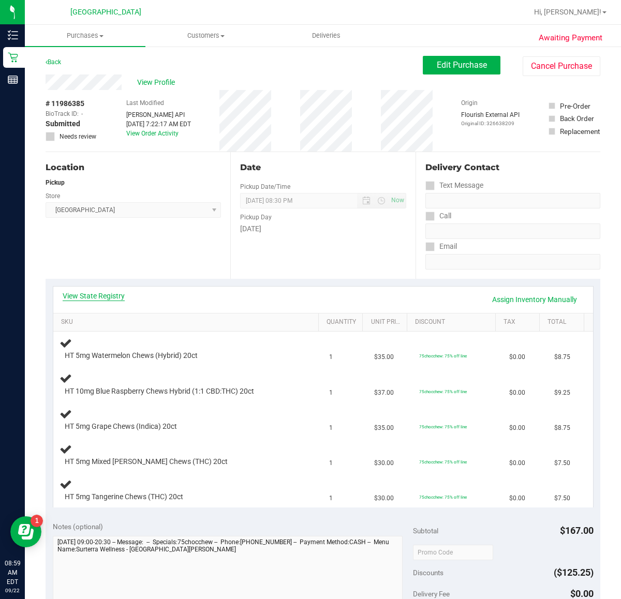
click at [109, 296] on link "View State Registry" at bounding box center [94, 296] width 62 height 10
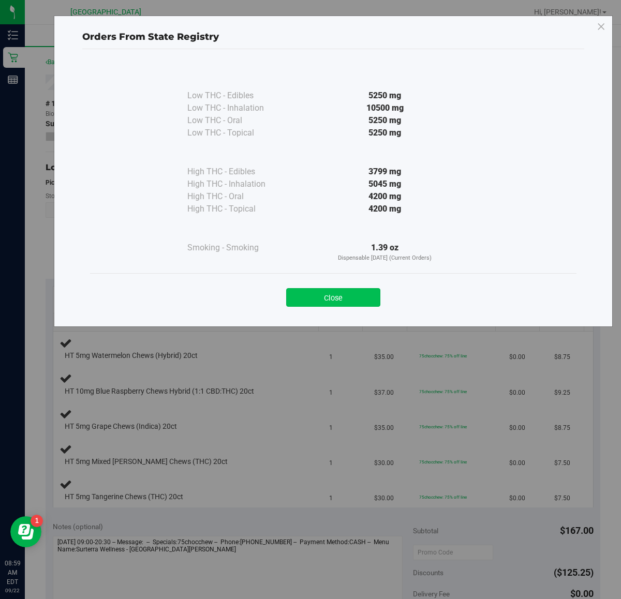
click at [341, 303] on button "Close" at bounding box center [333, 297] width 94 height 19
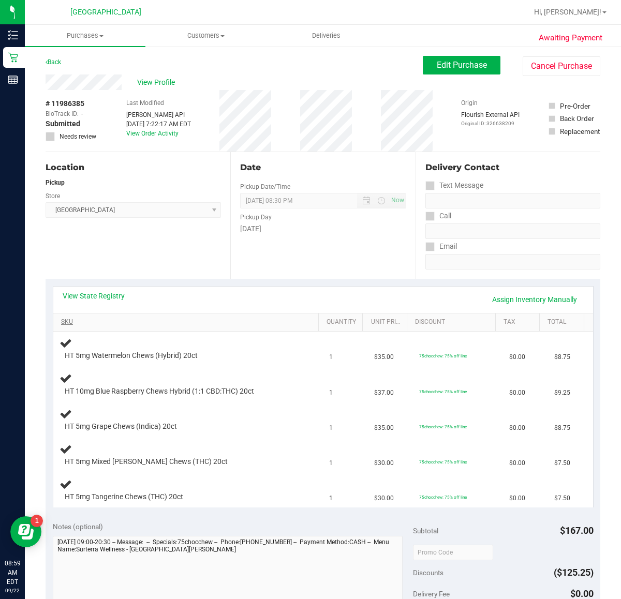
scroll to position [65, 0]
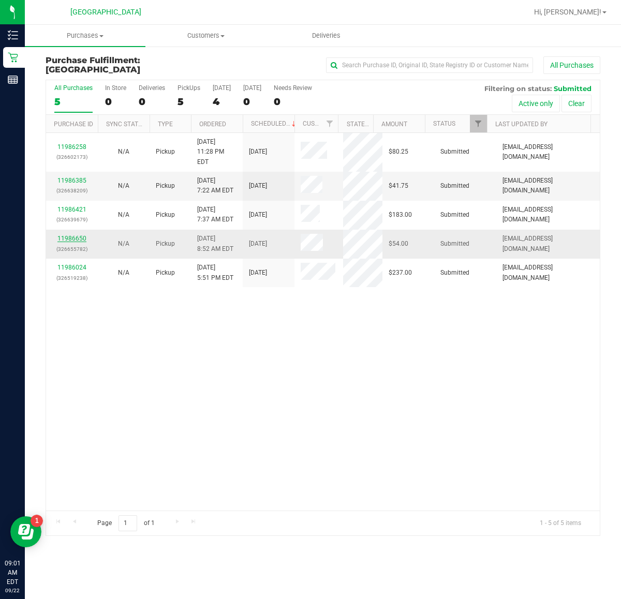
click at [79, 235] on link "11986650" at bounding box center [71, 238] width 29 height 7
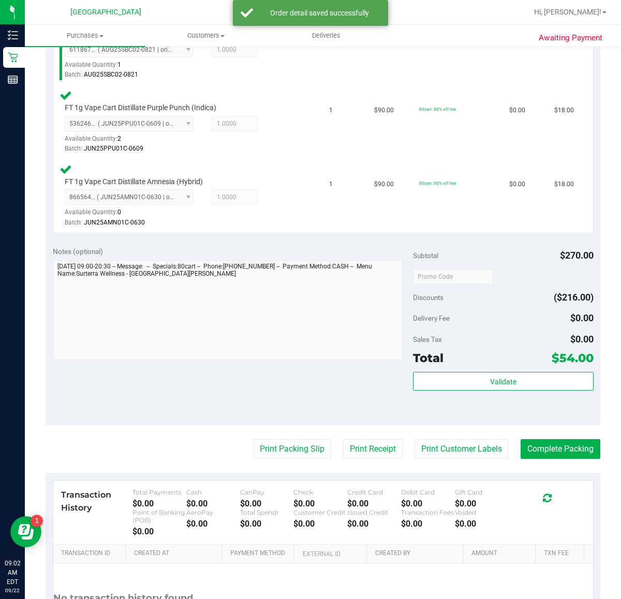
scroll to position [323, 0]
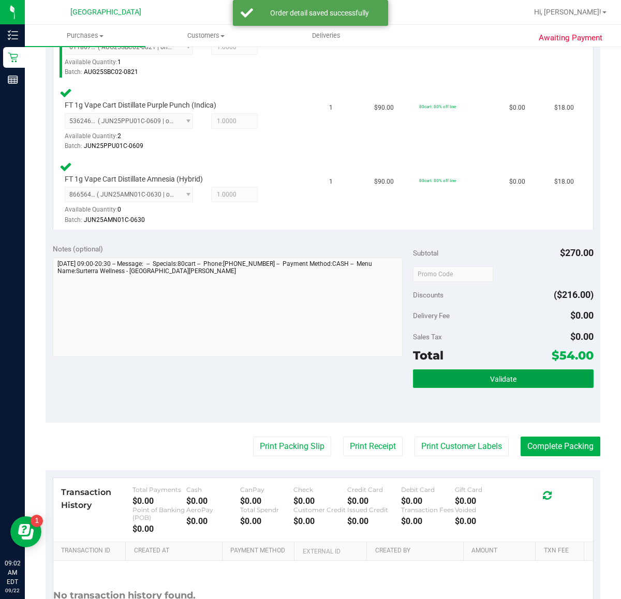
click at [476, 379] on button "Validate" at bounding box center [503, 378] width 180 height 19
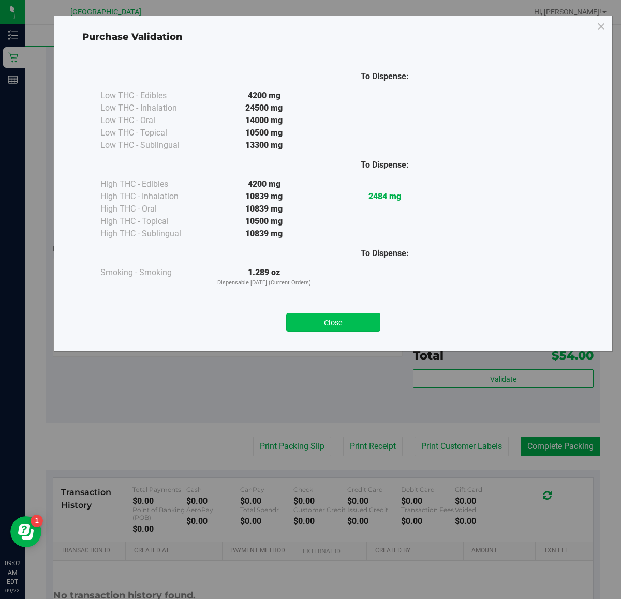
click at [357, 318] on button "Close" at bounding box center [333, 322] width 94 height 19
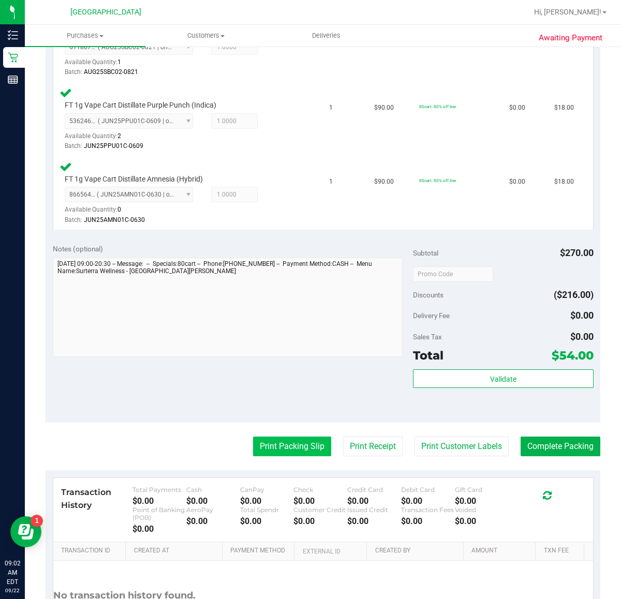
click at [298, 446] on button "Print Packing Slip" at bounding box center [292, 446] width 78 height 20
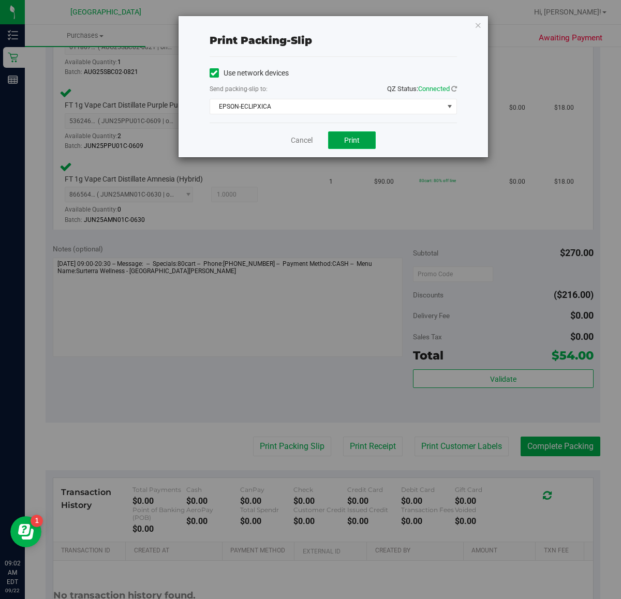
click at [353, 137] on span "Print" at bounding box center [352, 140] width 16 height 8
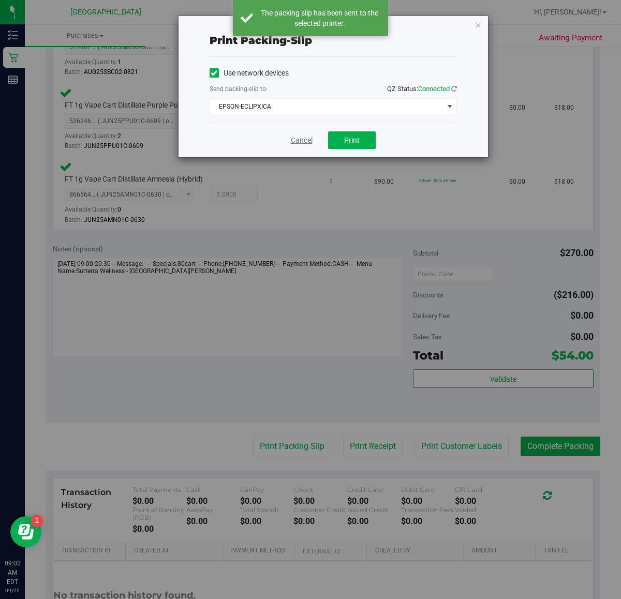
click at [294, 141] on link "Cancel" at bounding box center [302, 140] width 22 height 11
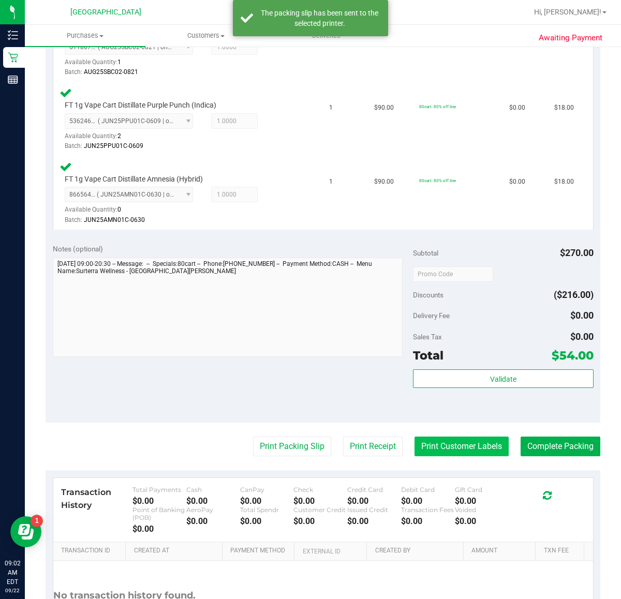
click at [435, 446] on button "Print Customer Labels" at bounding box center [461, 446] width 94 height 20
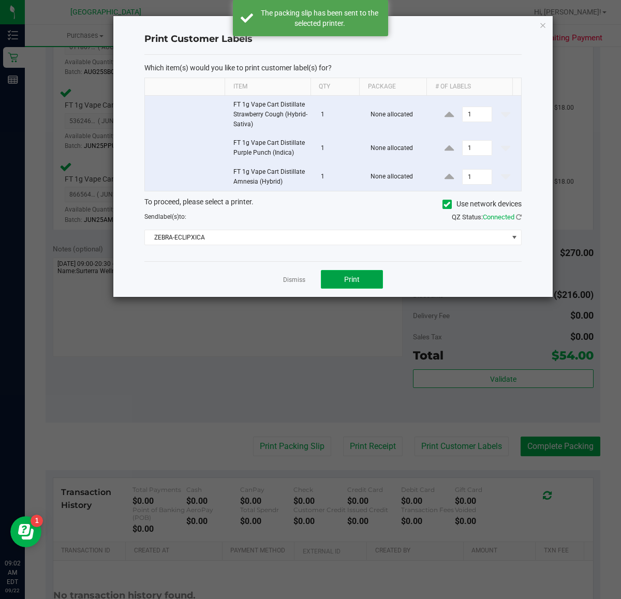
click at [351, 279] on span "Print" at bounding box center [352, 279] width 16 height 8
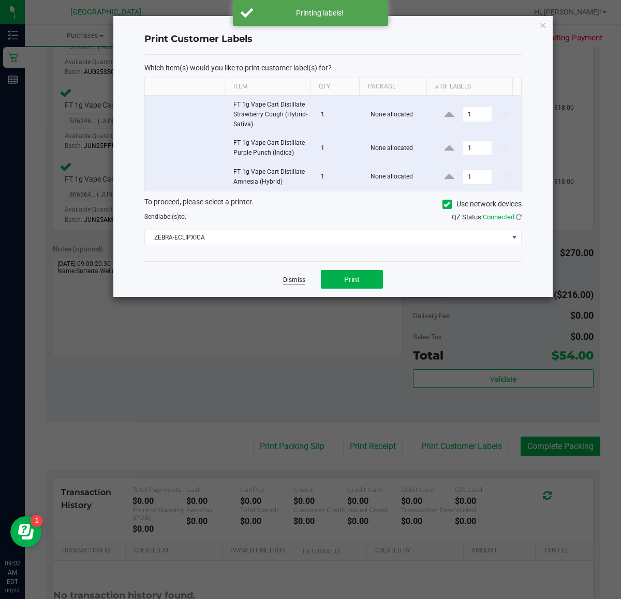
click at [291, 281] on link "Dismiss" at bounding box center [294, 280] width 22 height 9
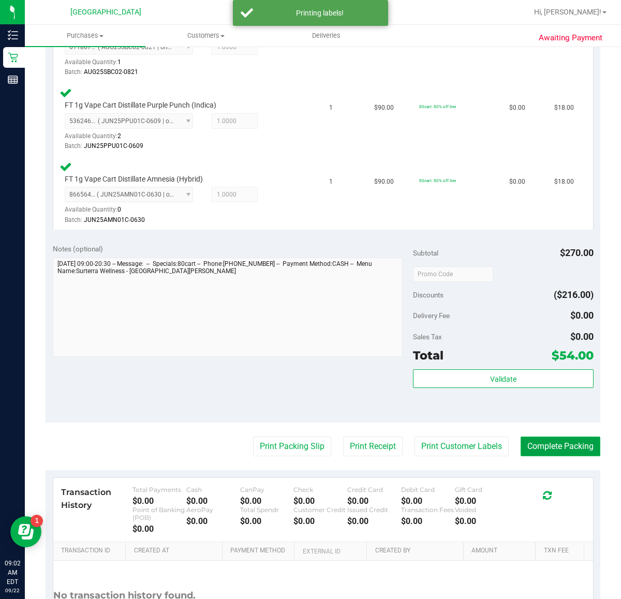
click at [546, 443] on button "Complete Packing" at bounding box center [560, 446] width 80 height 20
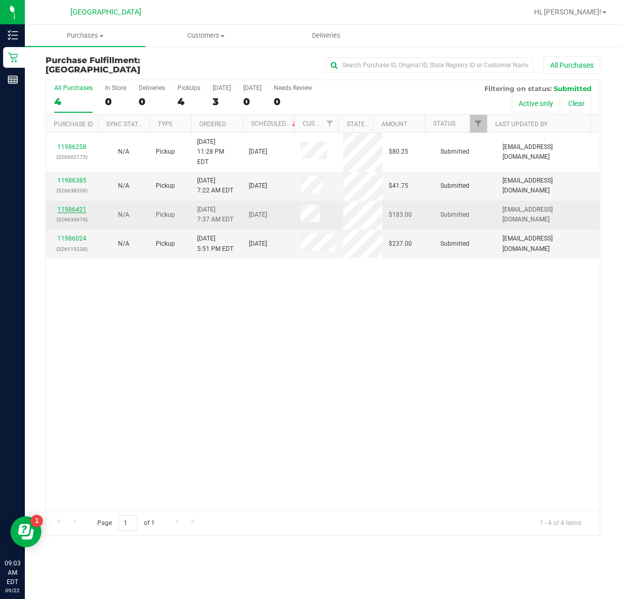
click at [76, 206] on link "11986421" at bounding box center [71, 209] width 29 height 7
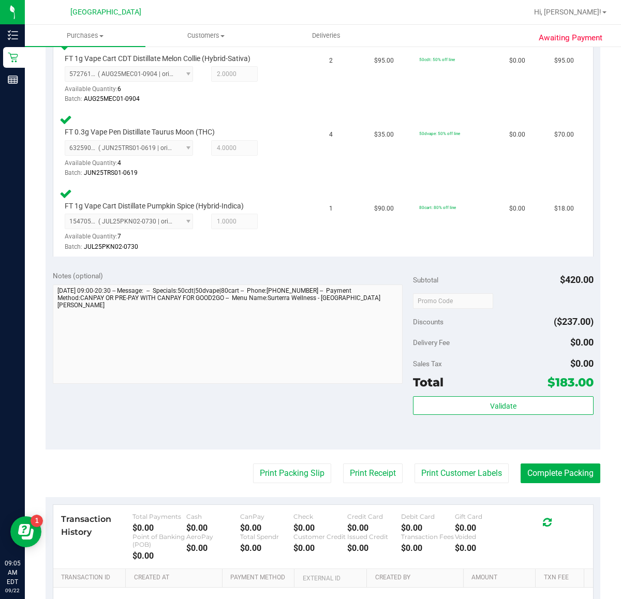
scroll to position [323, 0]
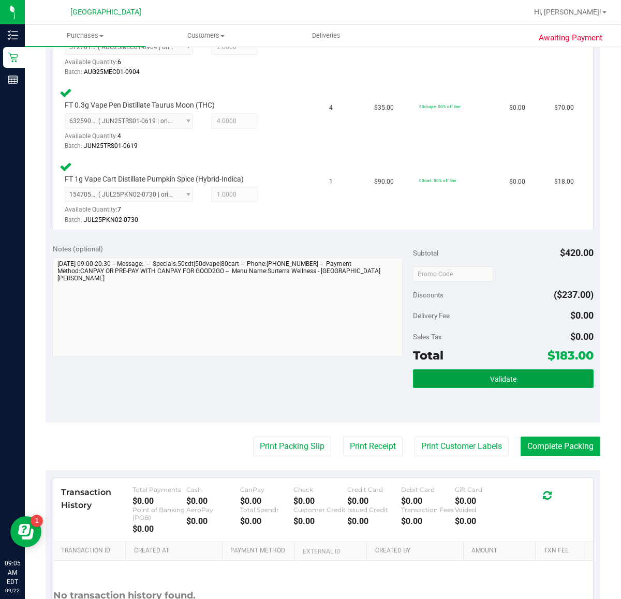
click at [469, 381] on button "Validate" at bounding box center [503, 378] width 180 height 19
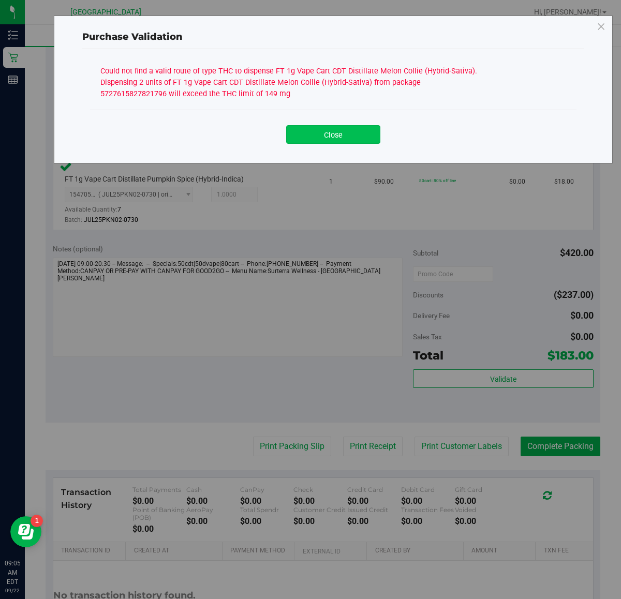
click at [340, 137] on button "Close" at bounding box center [333, 134] width 94 height 19
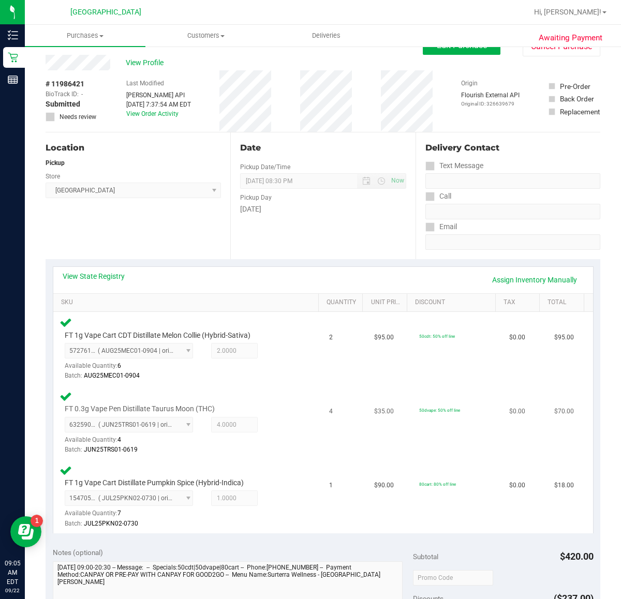
scroll to position [0, 0]
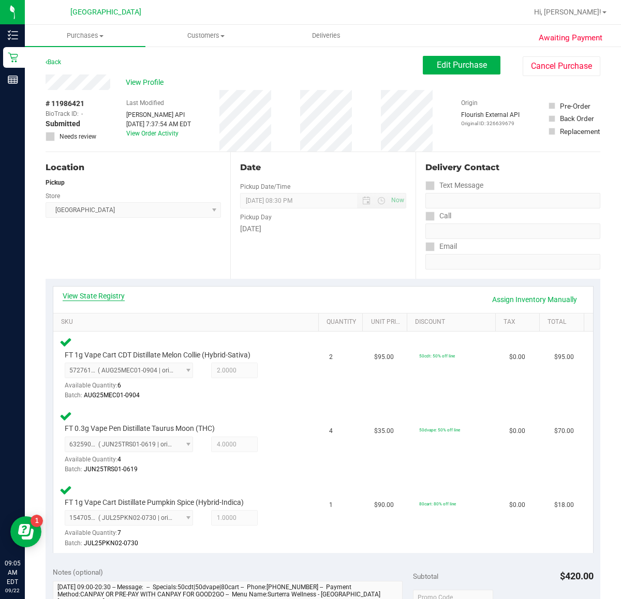
click at [112, 296] on link "View State Registry" at bounding box center [94, 296] width 62 height 10
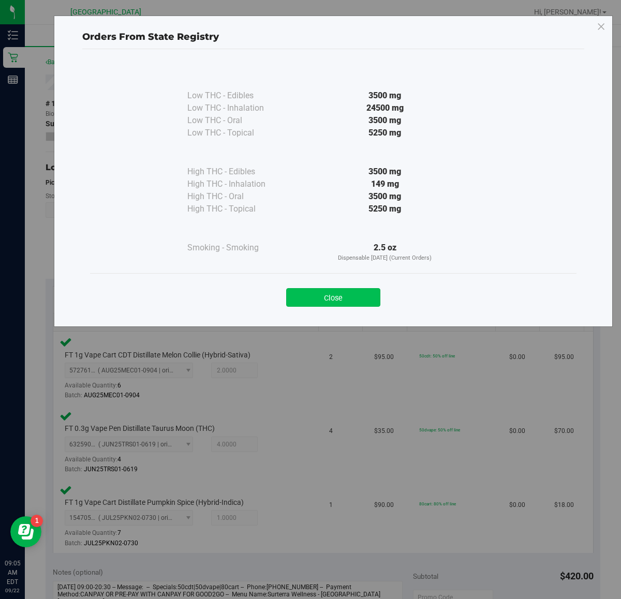
click at [307, 295] on button "Close" at bounding box center [333, 297] width 94 height 19
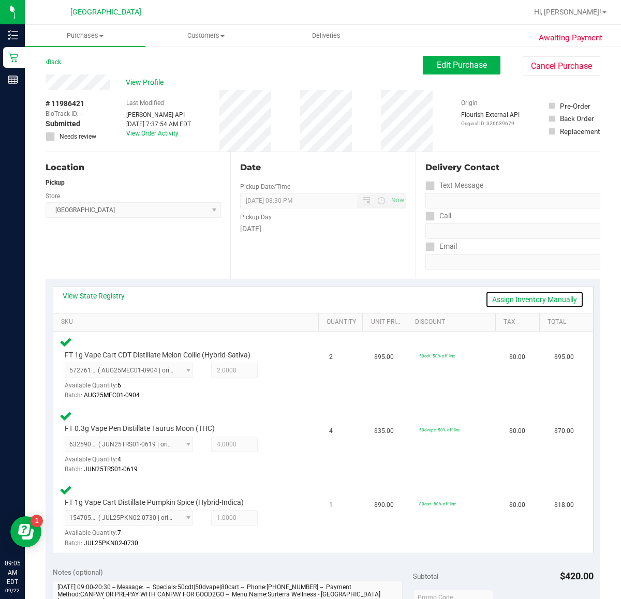
click at [530, 300] on link "Assign Inventory Manually" at bounding box center [534, 300] width 98 height 18
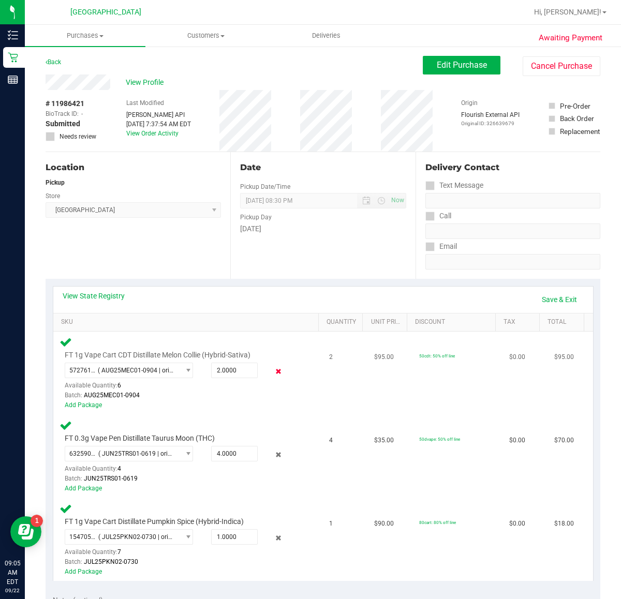
click at [273, 370] on icon at bounding box center [278, 372] width 11 height 12
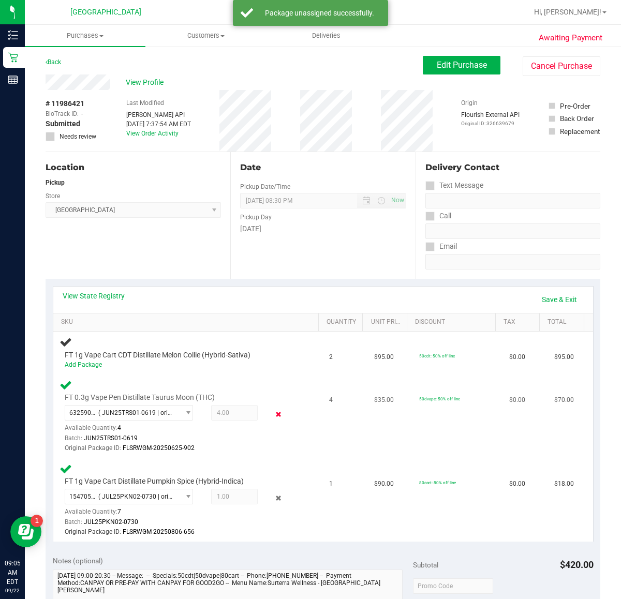
click at [273, 413] on icon at bounding box center [278, 414] width 11 height 12
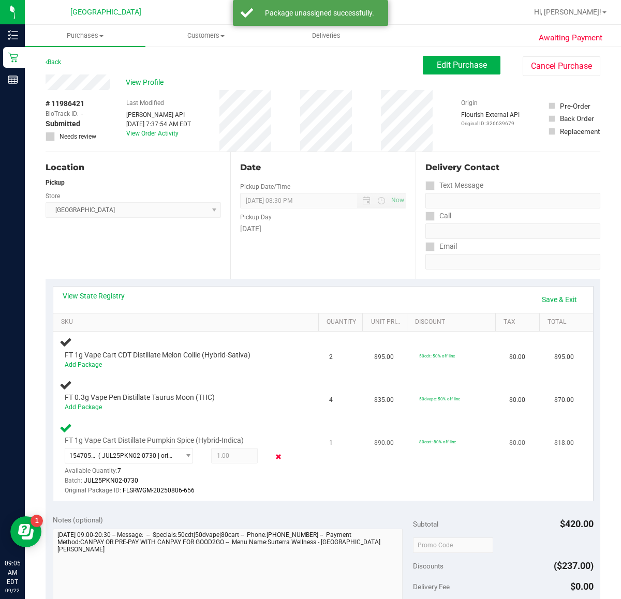
click at [273, 453] on icon at bounding box center [278, 457] width 11 height 12
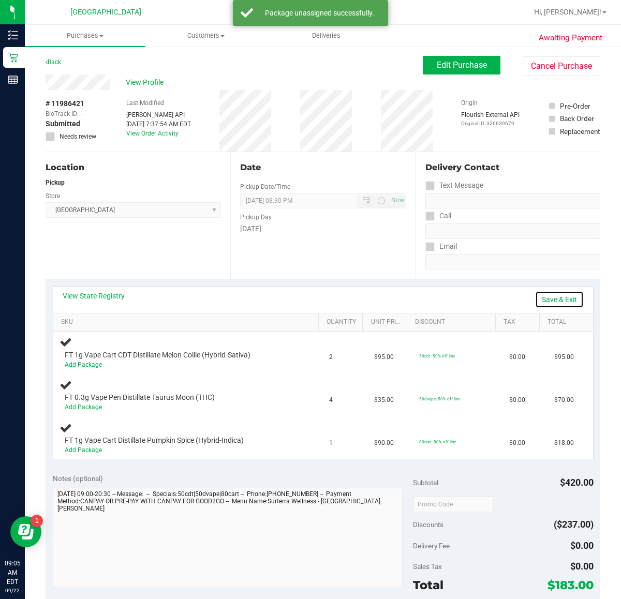
click at [557, 301] on link "Save & Exit" at bounding box center [559, 300] width 49 height 18
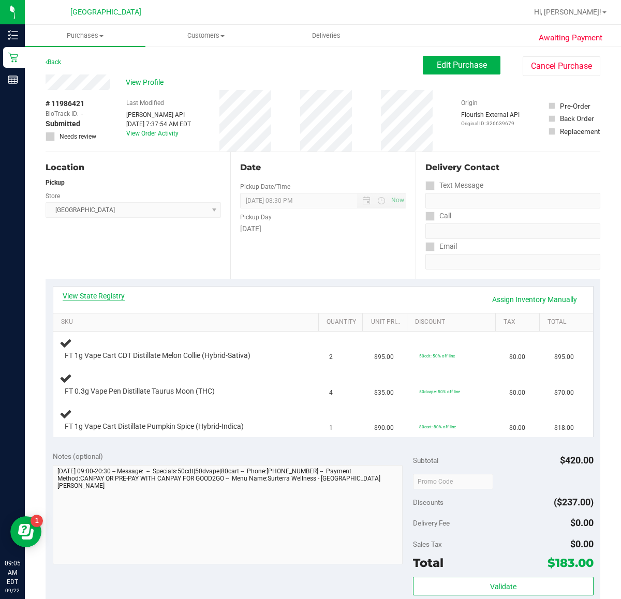
click at [112, 292] on link "View State Registry" at bounding box center [94, 296] width 62 height 10
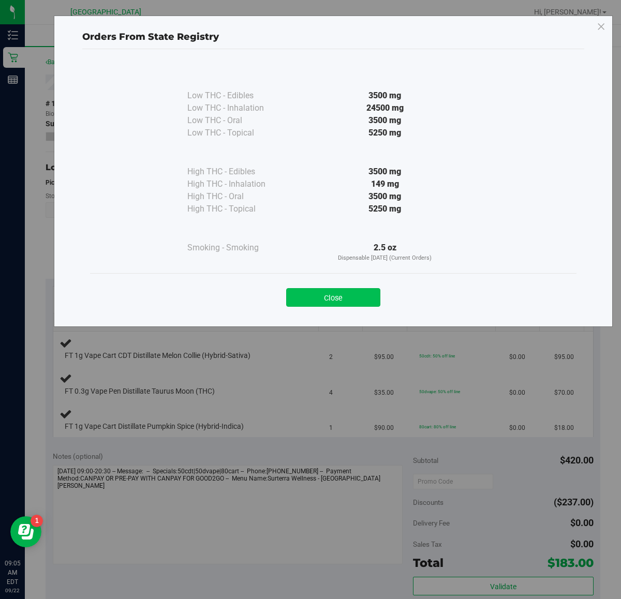
click at [348, 295] on button "Close" at bounding box center [333, 297] width 94 height 19
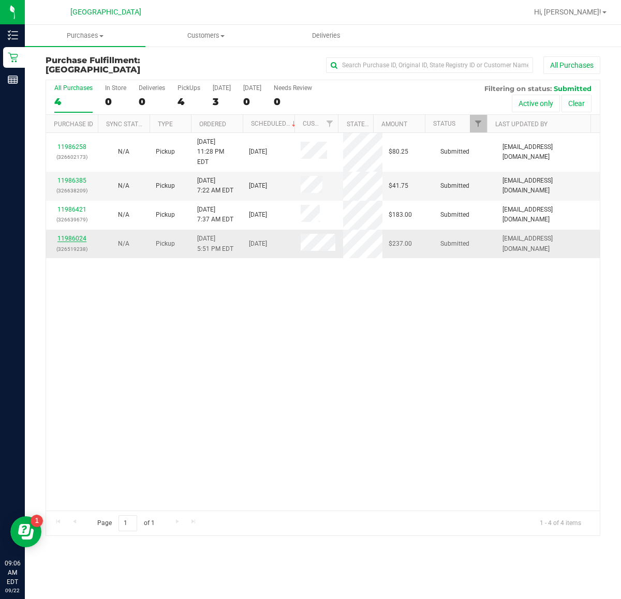
click at [69, 235] on link "11986024" at bounding box center [71, 238] width 29 height 7
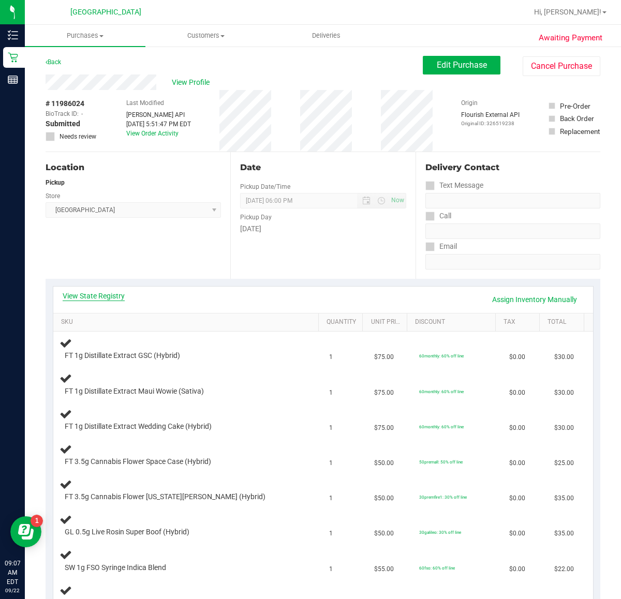
click at [97, 296] on link "View State Registry" at bounding box center [94, 296] width 62 height 10
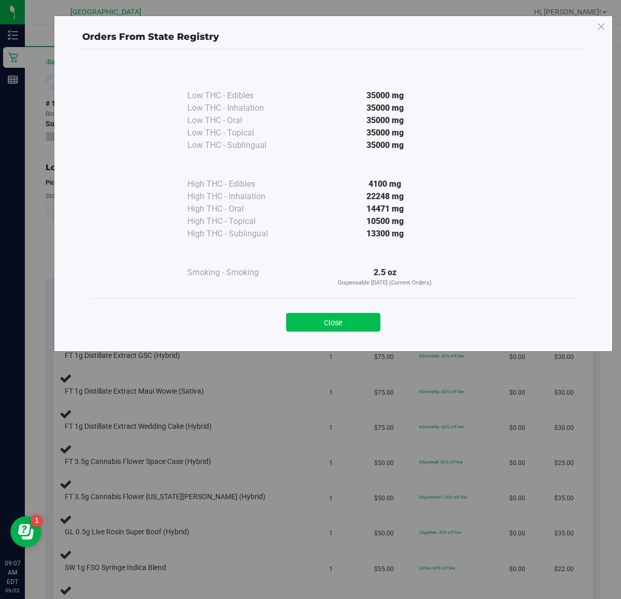
click at [317, 318] on button "Close" at bounding box center [333, 322] width 94 height 19
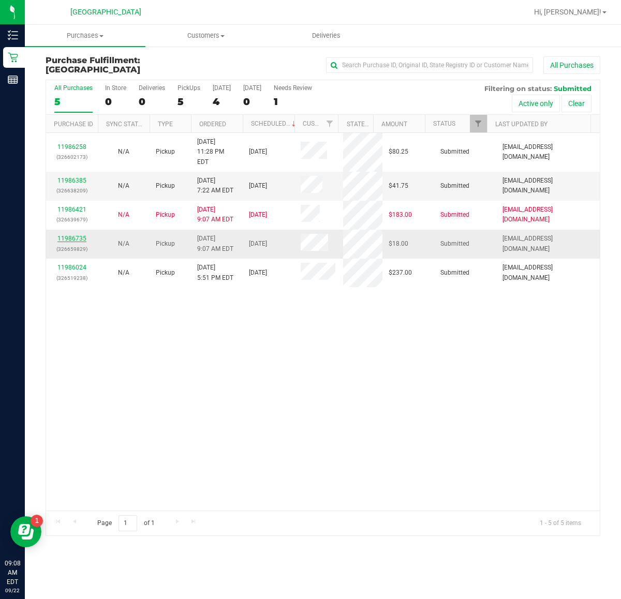
click at [82, 235] on link "11986735" at bounding box center [71, 238] width 29 height 7
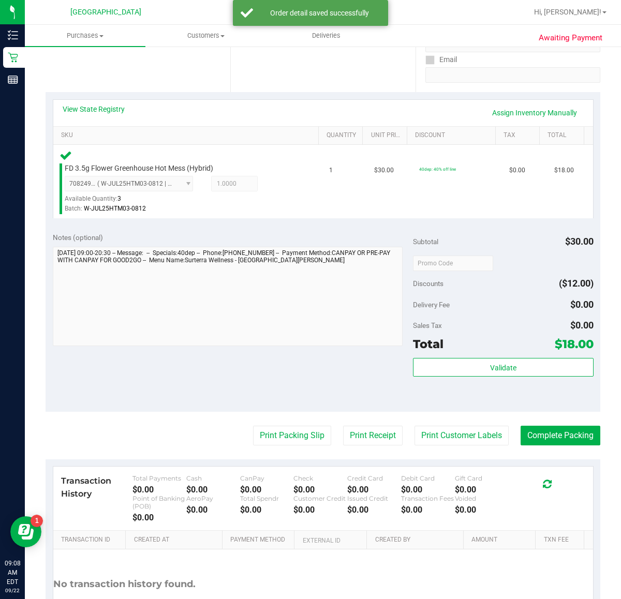
scroll to position [259, 0]
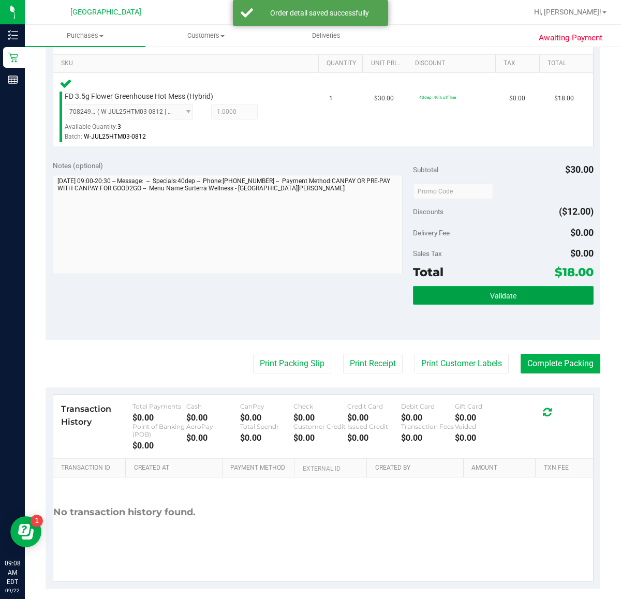
click at [479, 298] on button "Validate" at bounding box center [503, 295] width 180 height 19
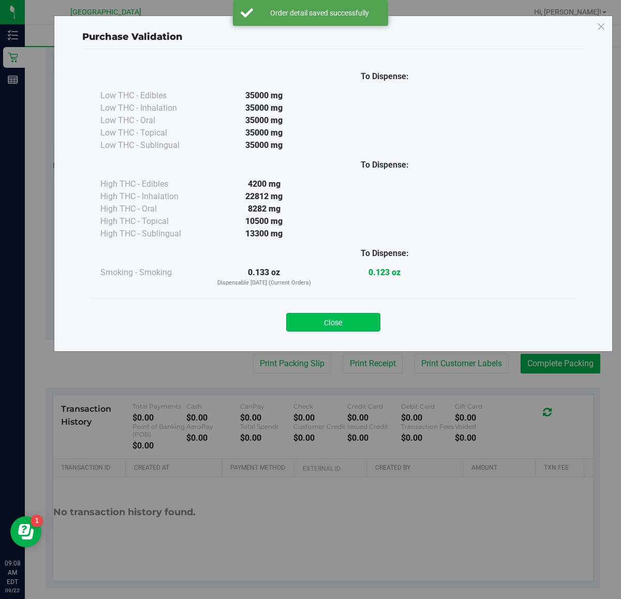
click at [352, 321] on button "Close" at bounding box center [333, 322] width 94 height 19
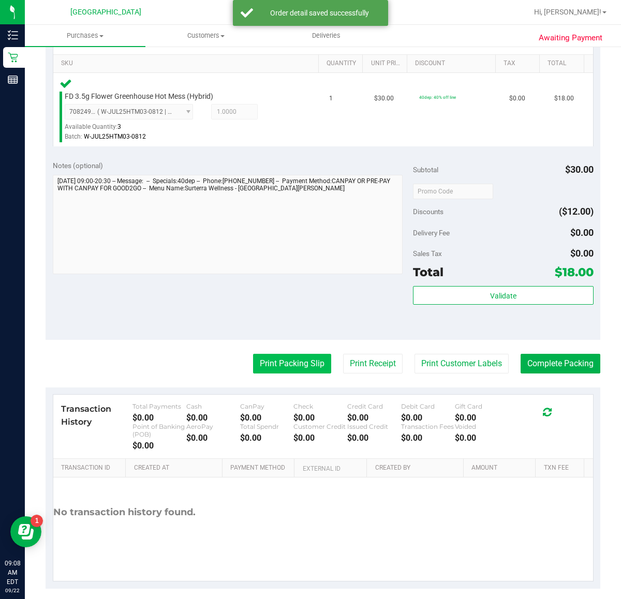
click at [259, 371] on button "Print Packing Slip" at bounding box center [292, 364] width 78 height 20
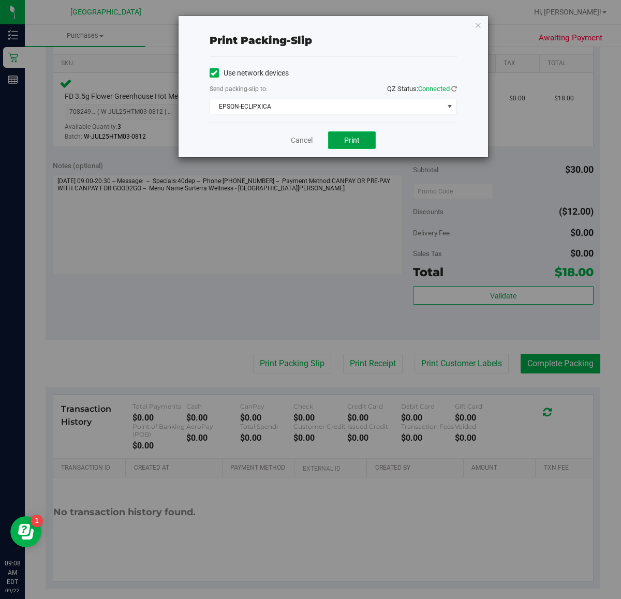
click at [358, 136] on span "Print" at bounding box center [352, 140] width 16 height 8
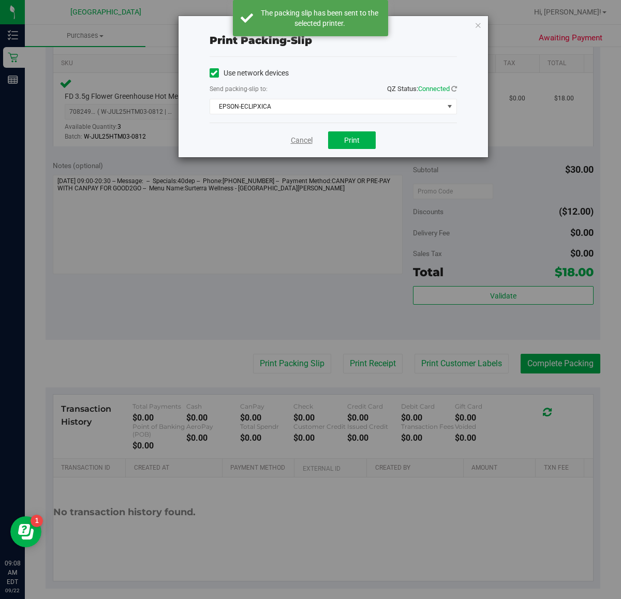
click at [297, 143] on link "Cancel" at bounding box center [302, 140] width 22 height 11
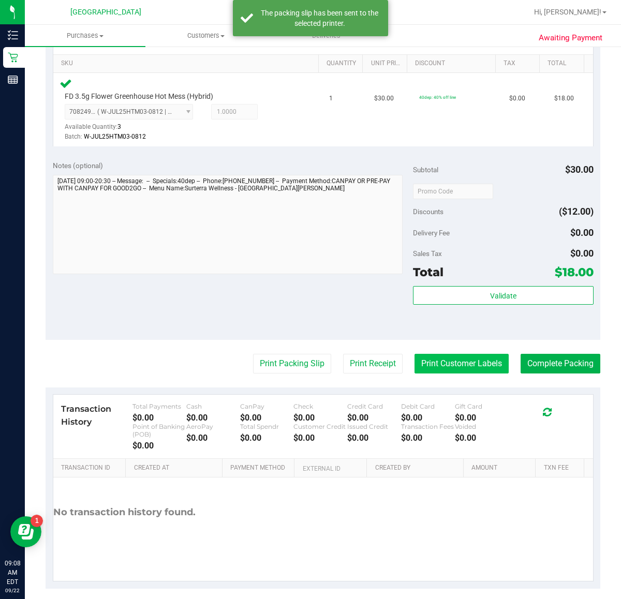
click at [428, 362] on button "Print Customer Labels" at bounding box center [461, 364] width 94 height 20
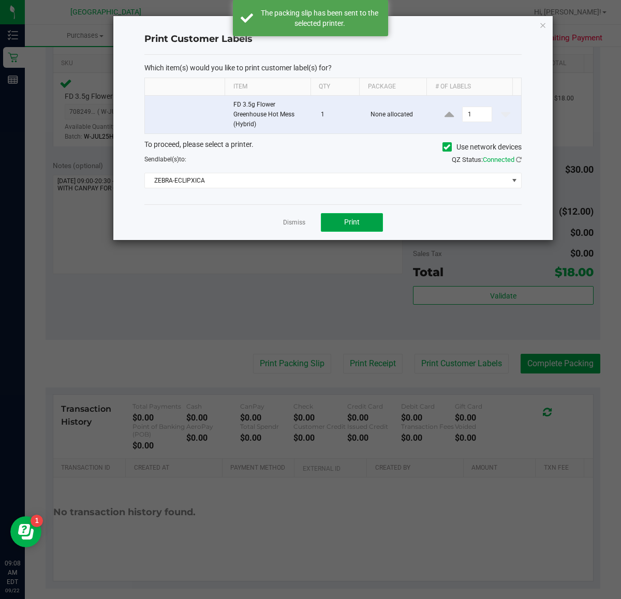
click at [359, 221] on button "Print" at bounding box center [352, 222] width 62 height 19
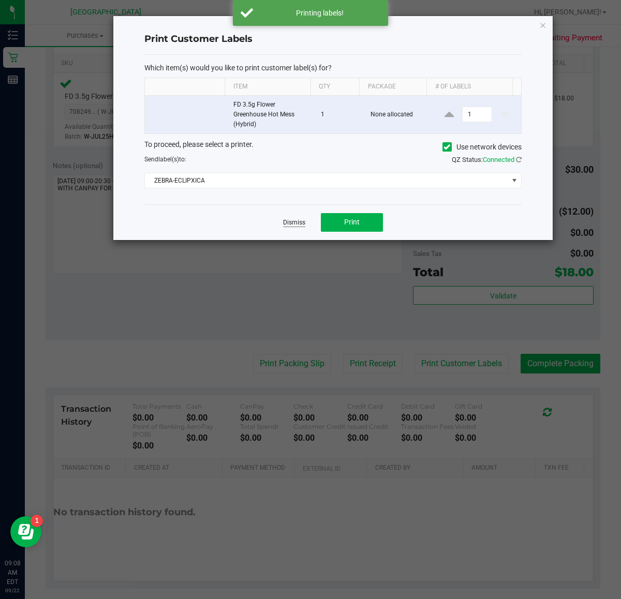
click at [299, 222] on link "Dismiss" at bounding box center [294, 222] width 22 height 9
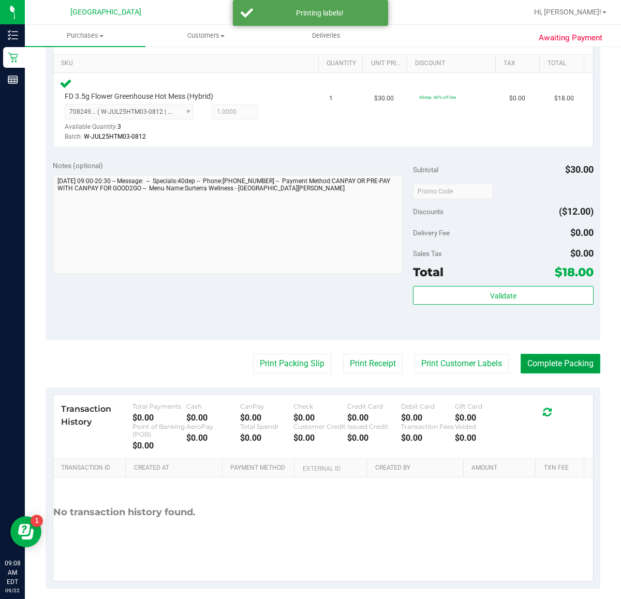
click at [566, 368] on button "Complete Packing" at bounding box center [560, 364] width 80 height 20
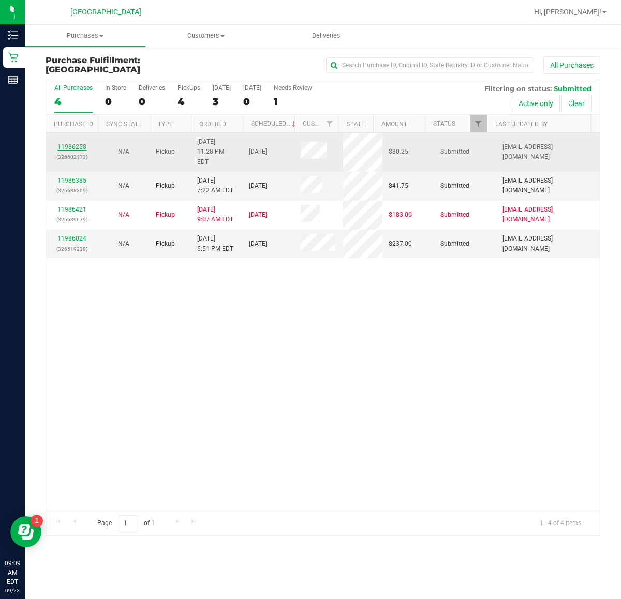
click at [70, 143] on link "11986258" at bounding box center [71, 146] width 29 height 7
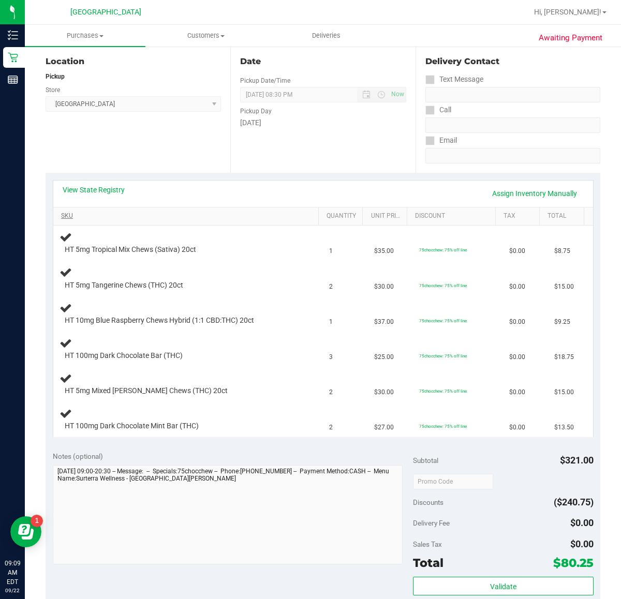
scroll to position [129, 0]
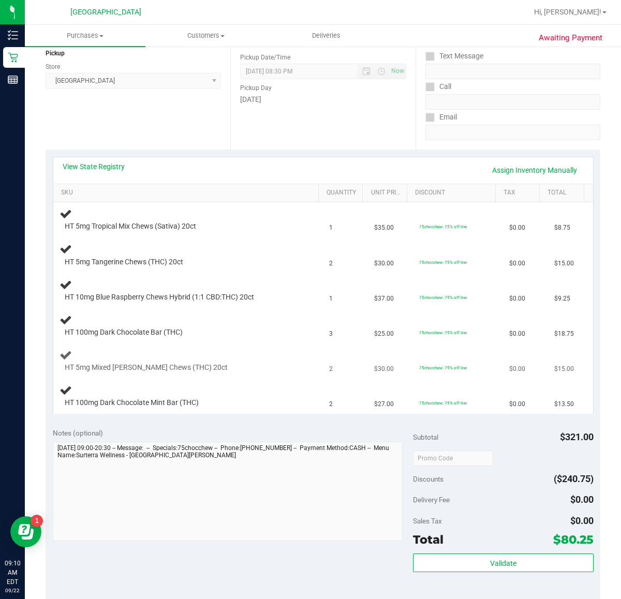
click at [208, 360] on div "HT 5mg Mixed [PERSON_NAME] Chews (THC) 20ct" at bounding box center [188, 361] width 258 height 24
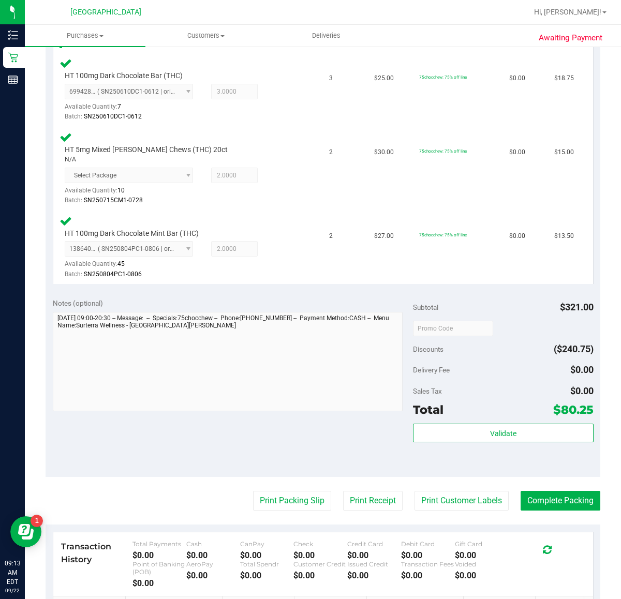
scroll to position [582, 0]
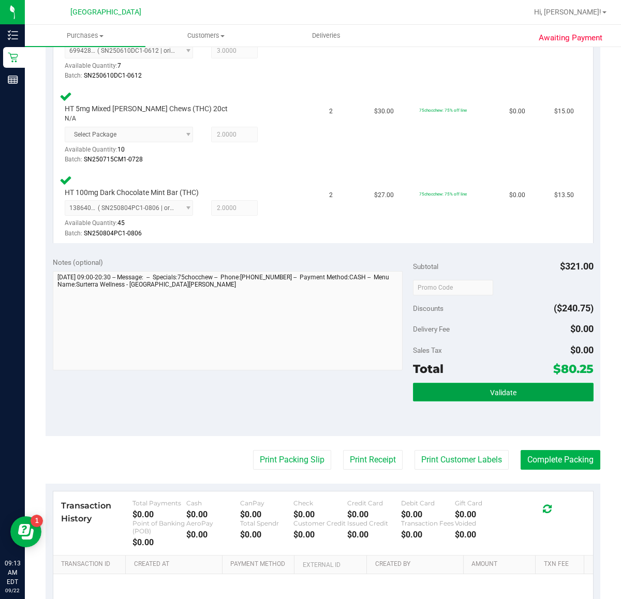
click at [523, 389] on button "Validate" at bounding box center [503, 392] width 180 height 19
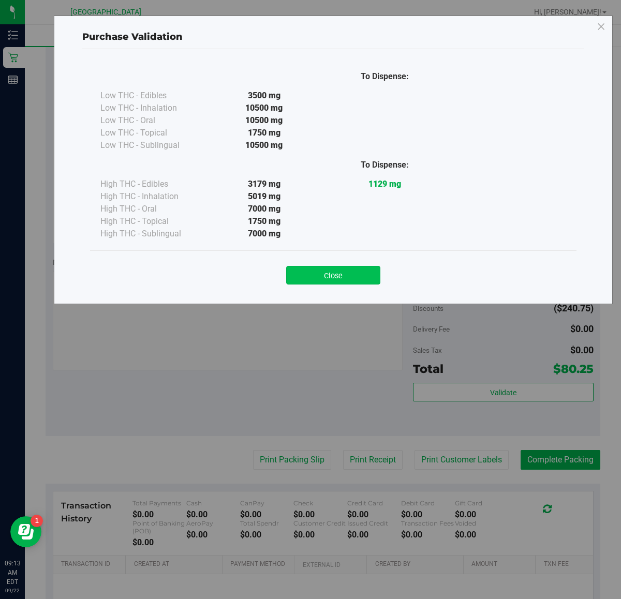
click at [365, 273] on button "Close" at bounding box center [333, 275] width 94 height 19
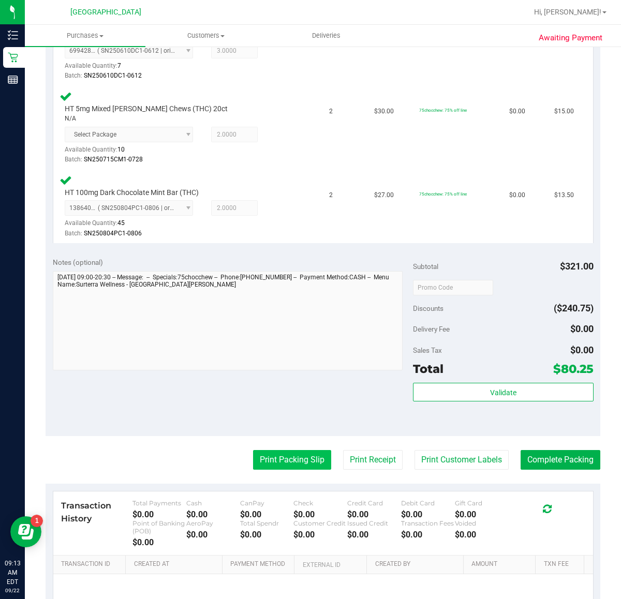
click at [304, 455] on button "Print Packing Slip" at bounding box center [292, 460] width 78 height 20
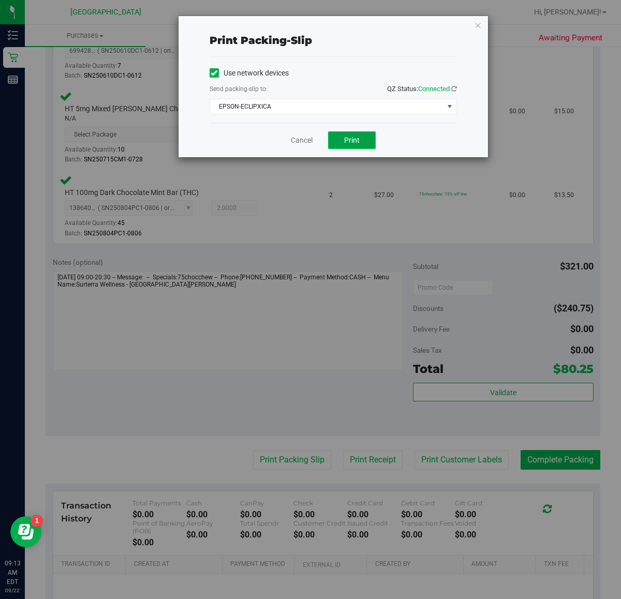
click at [365, 142] on button "Print" at bounding box center [352, 140] width 48 height 18
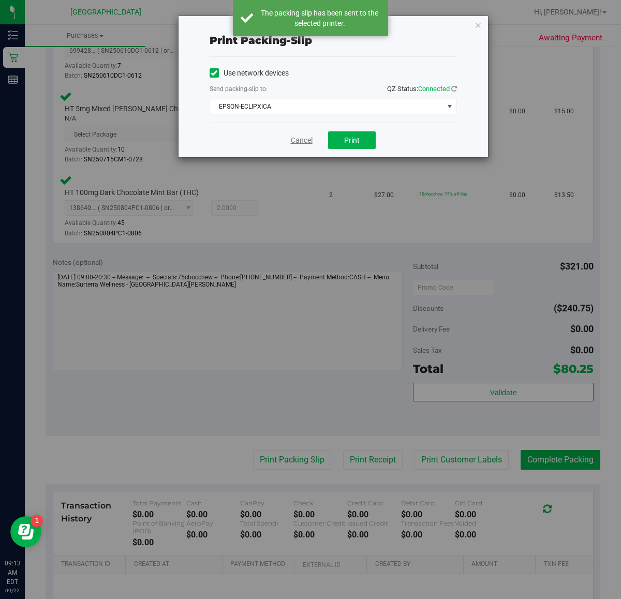
click at [296, 141] on link "Cancel" at bounding box center [302, 140] width 22 height 11
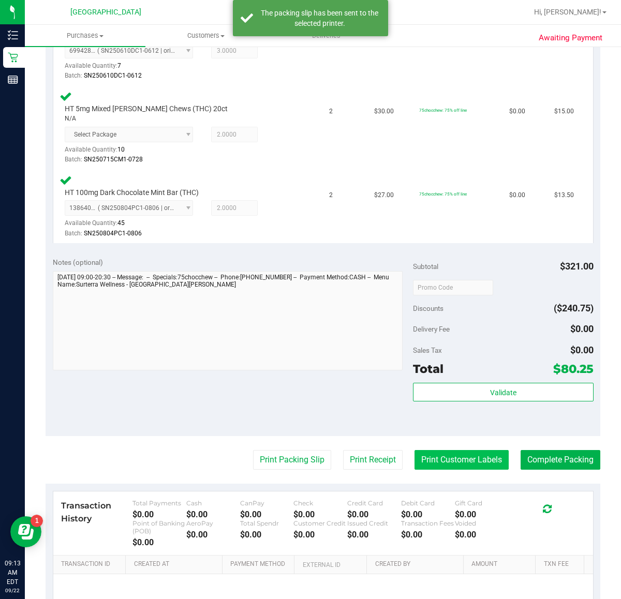
click at [448, 459] on button "Print Customer Labels" at bounding box center [461, 460] width 94 height 20
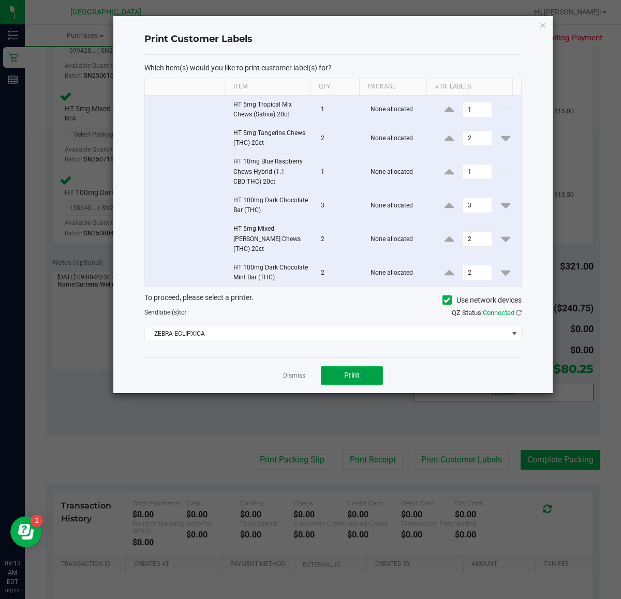
click at [368, 368] on button "Print" at bounding box center [352, 375] width 62 height 19
click at [295, 371] on link "Dismiss" at bounding box center [294, 375] width 22 height 9
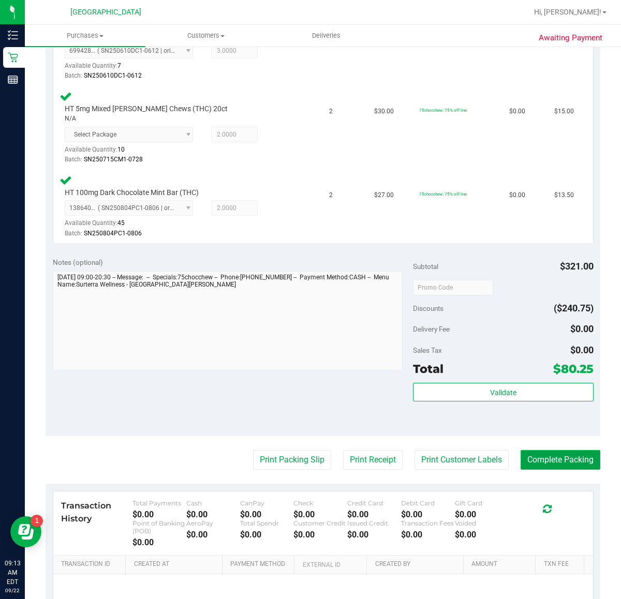
click at [543, 454] on button "Complete Packing" at bounding box center [560, 460] width 80 height 20
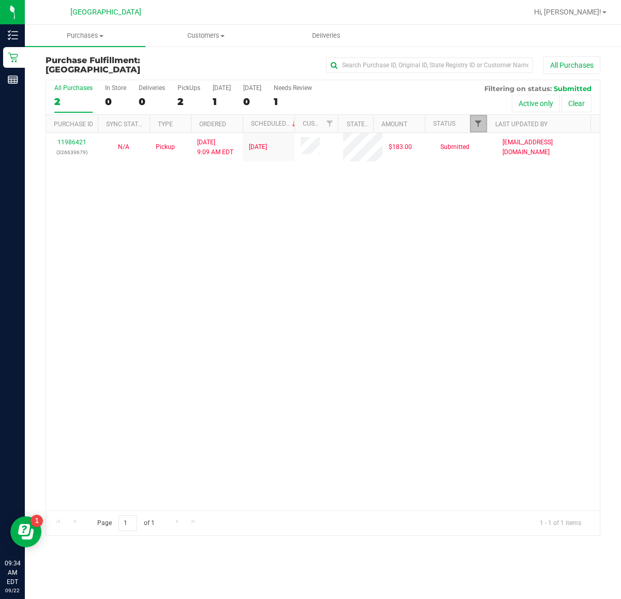
click at [476, 123] on span "Filter" at bounding box center [478, 123] width 8 height 8
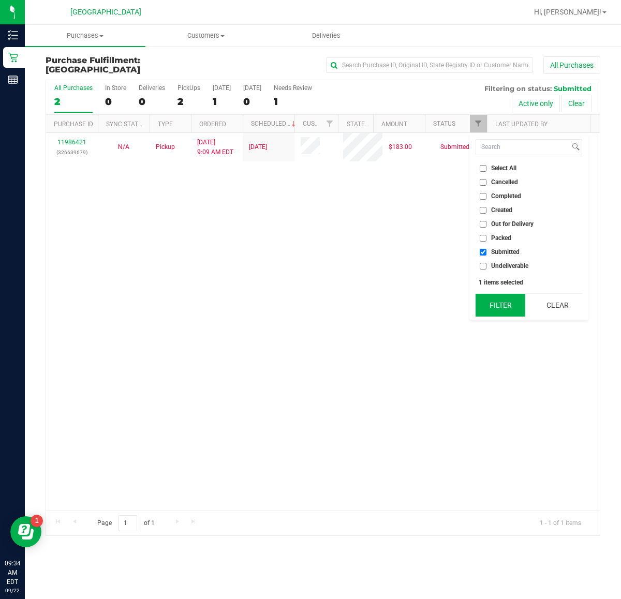
click at [491, 308] on button "Filter" at bounding box center [500, 305] width 50 height 23
